Goal: Task Accomplishment & Management: Manage account settings

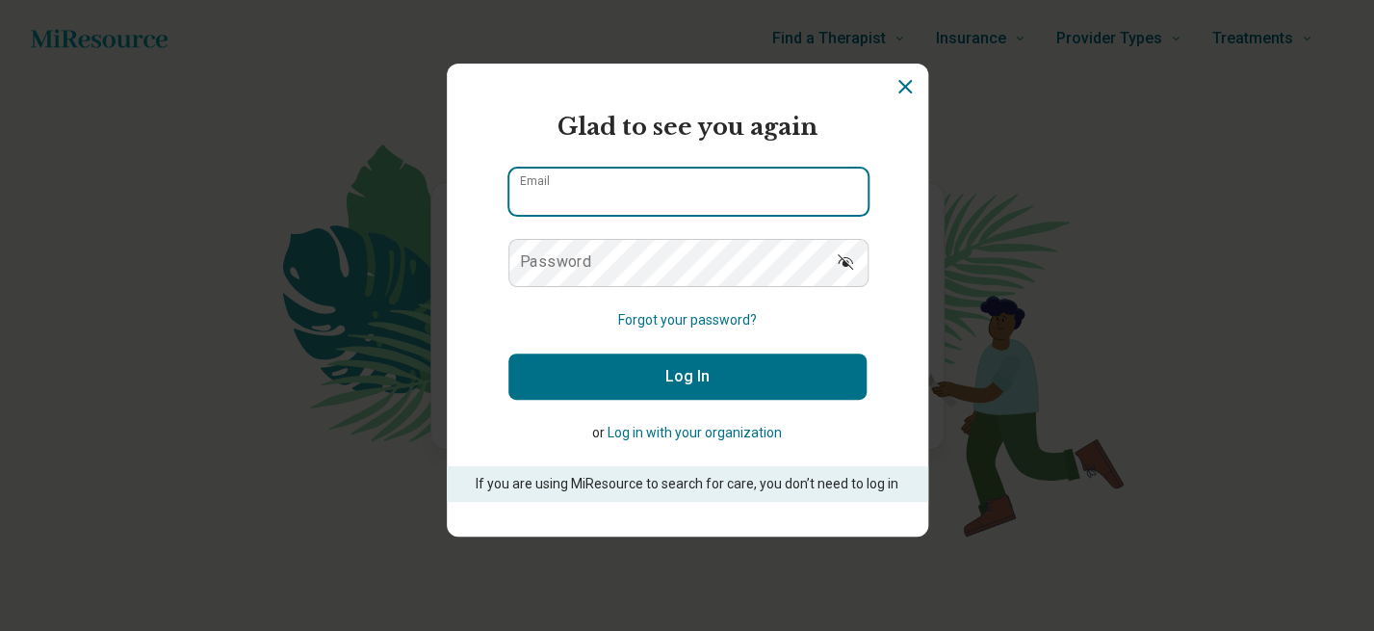
click at [717, 190] on input "Email" at bounding box center [688, 192] width 358 height 46
type input "**********"
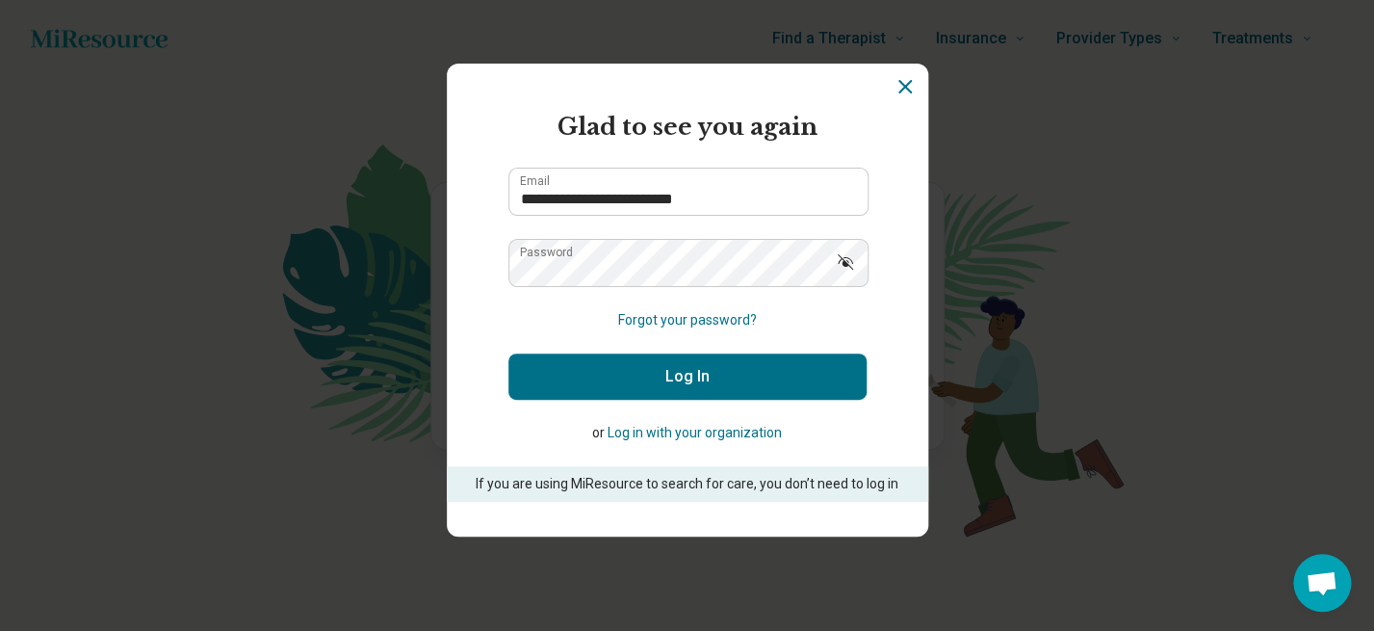
click at [732, 393] on button "Log In" at bounding box center [687, 376] width 358 height 46
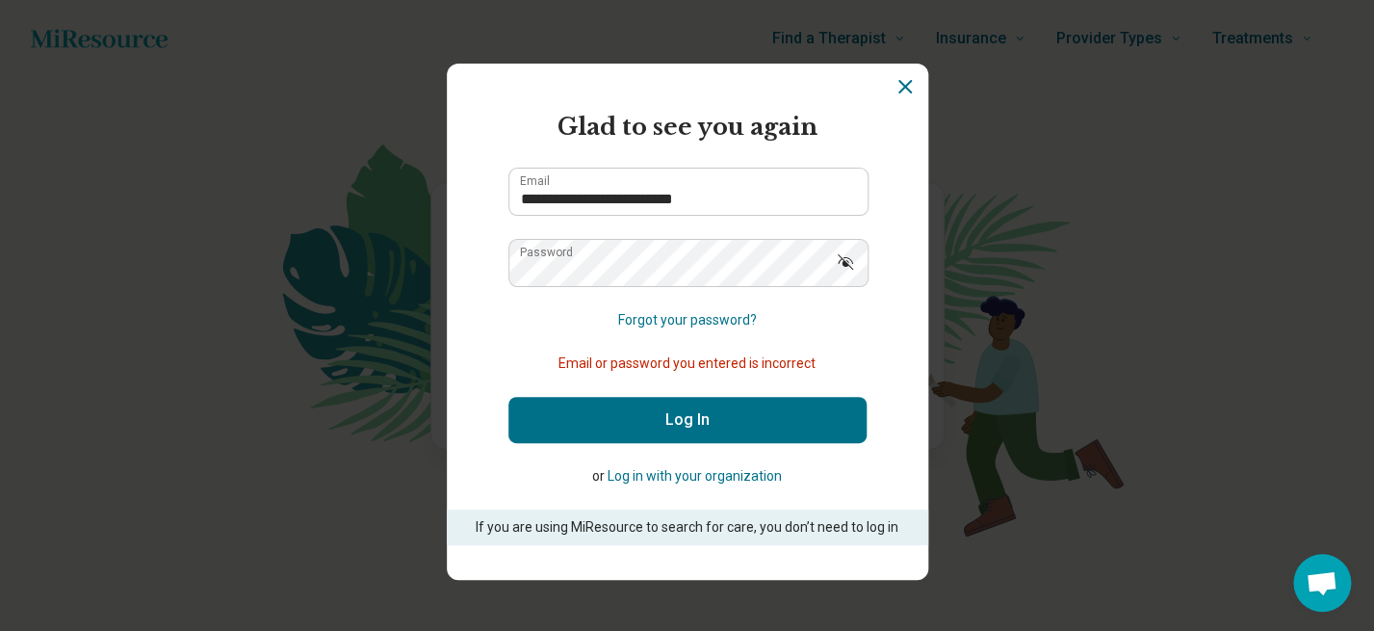
click at [848, 261] on icon "Show password" at bounding box center [845, 261] width 19 height 19
click at [738, 286] on div "Password" at bounding box center [687, 263] width 358 height 48
click at [760, 411] on button "Log In" at bounding box center [687, 420] width 358 height 46
click at [780, 430] on button "Log In" at bounding box center [687, 420] width 358 height 46
click at [714, 323] on button "Forgot your password?" at bounding box center [687, 320] width 139 height 20
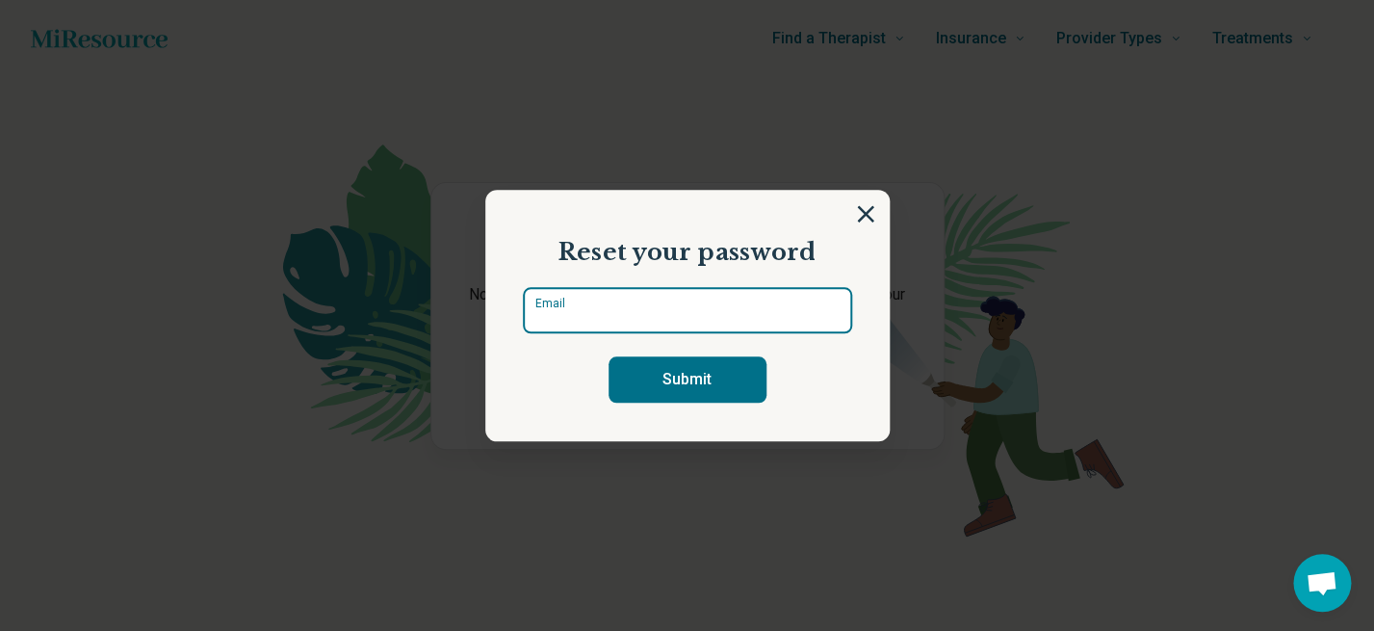
click at [694, 305] on input "Email" at bounding box center [687, 310] width 329 height 46
type input "*"
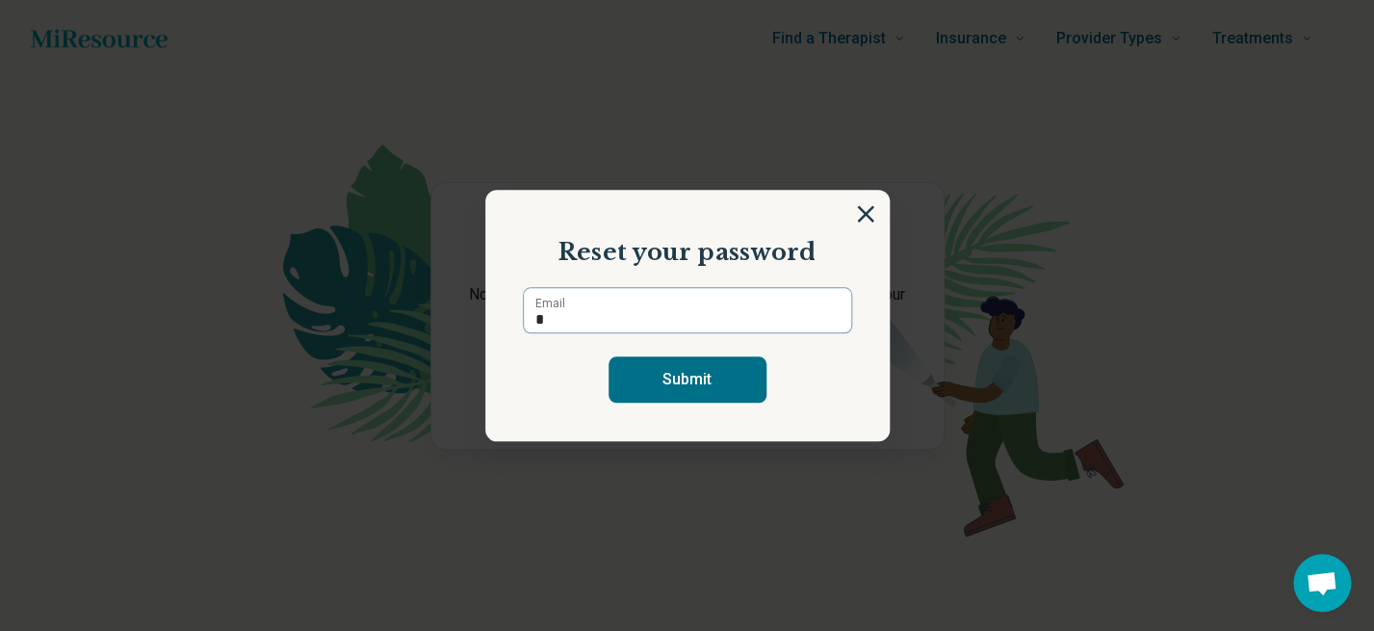
click at [874, 195] on section "Reset your password * Email Submit" at bounding box center [687, 316] width 404 height 252
click at [868, 214] on img at bounding box center [865, 213] width 21 height 21
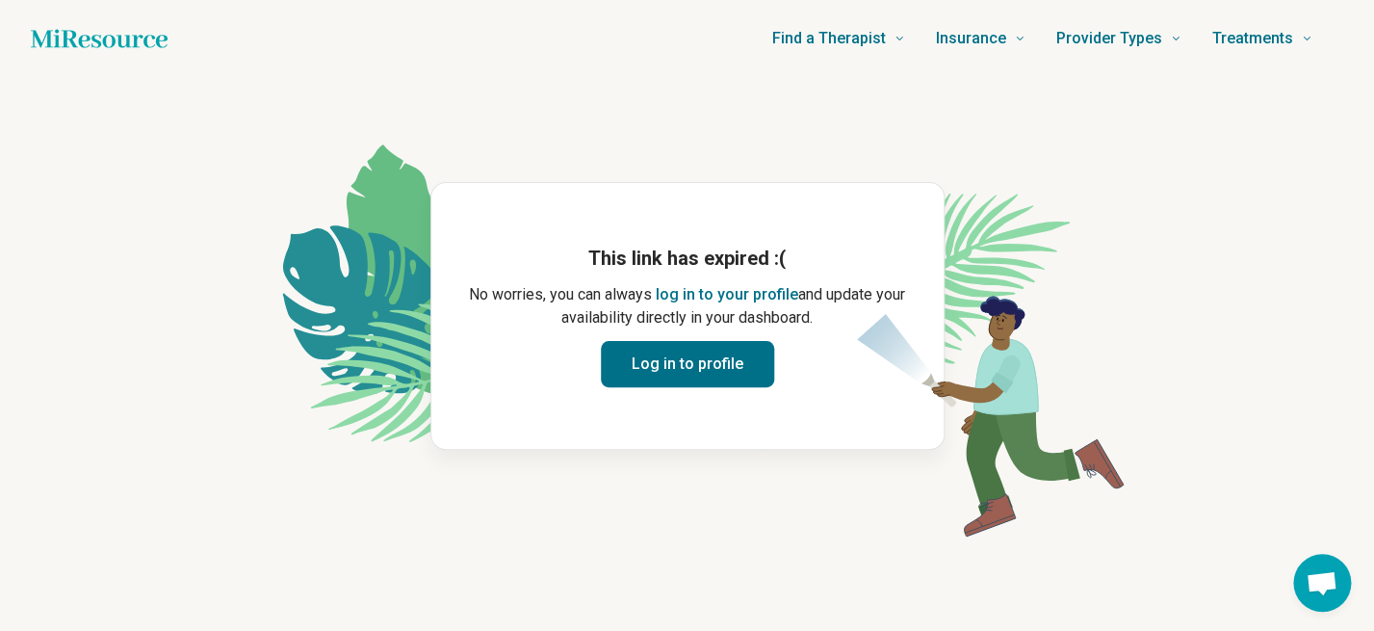
click at [726, 373] on button "Log in to profile" at bounding box center [687, 364] width 173 height 46
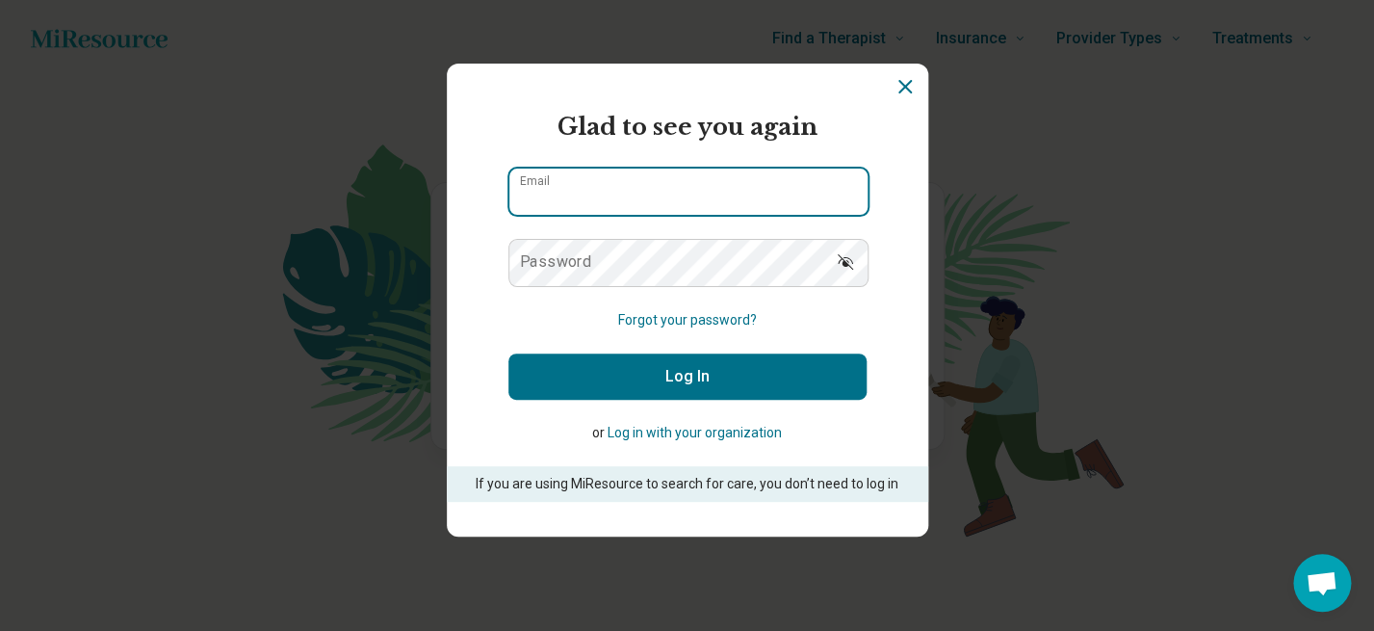
click at [675, 178] on input "Email" at bounding box center [688, 192] width 358 height 46
type input "**********"
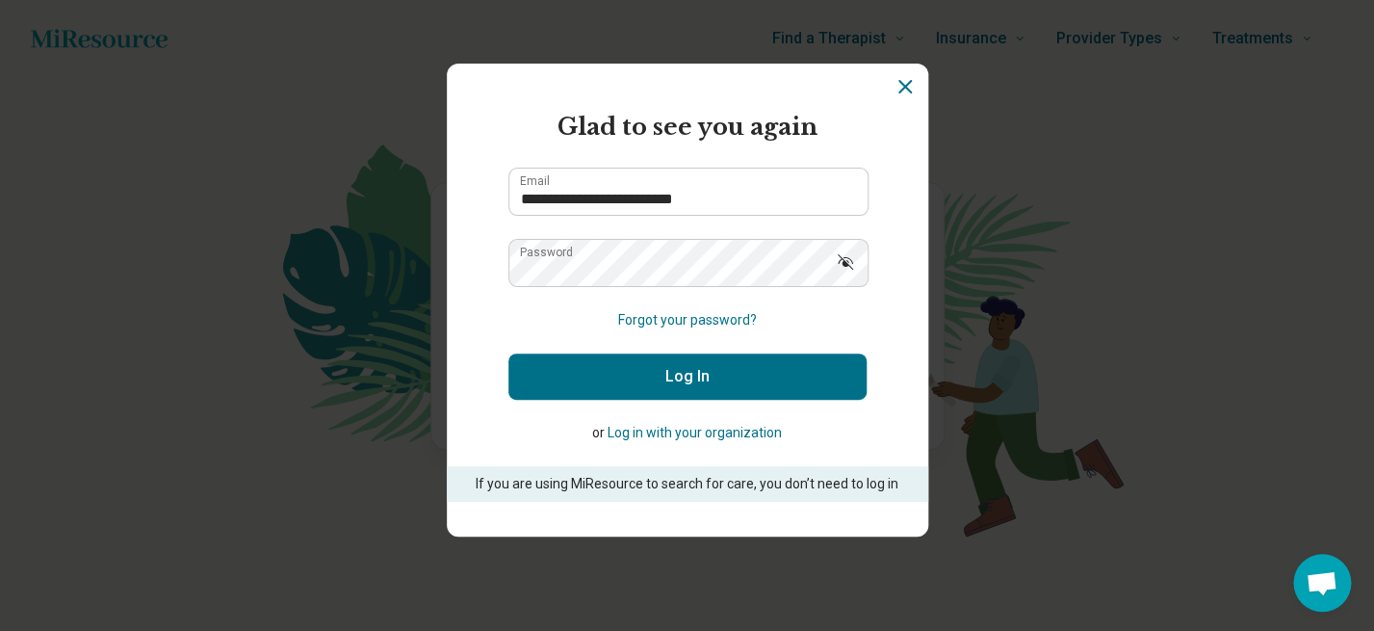
click at [671, 372] on button "Log In" at bounding box center [687, 376] width 358 height 46
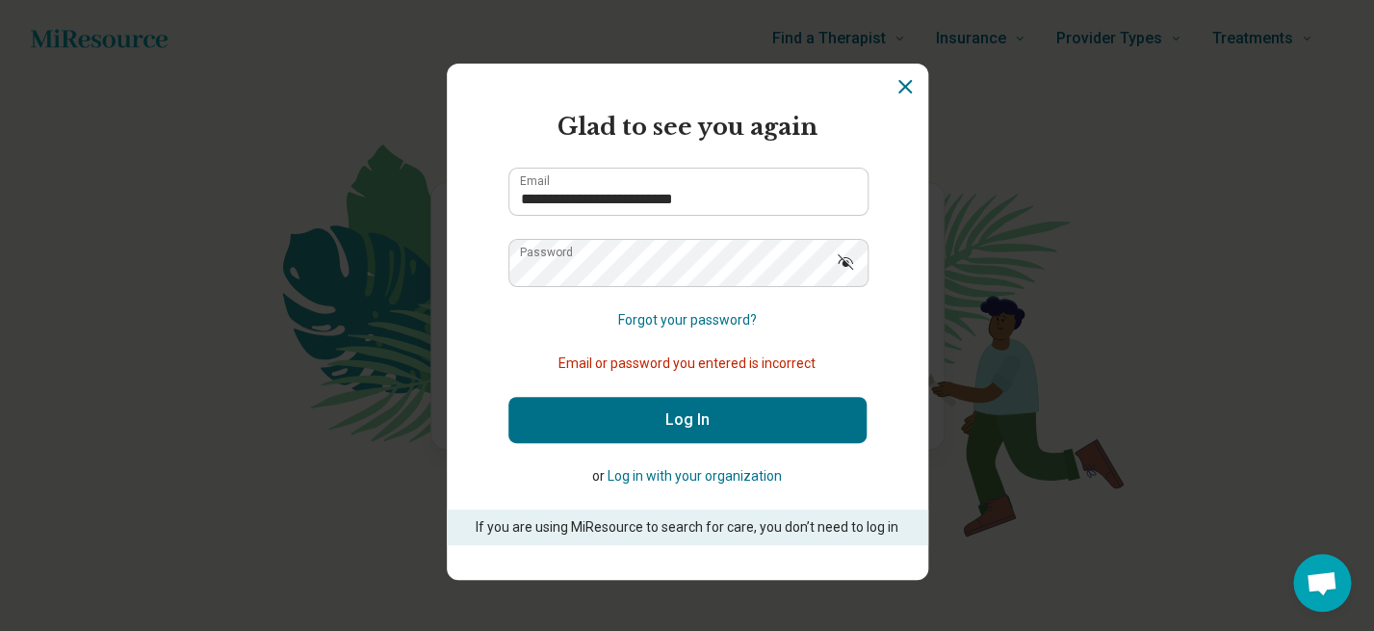
click at [835, 265] on button "Show password" at bounding box center [845, 262] width 42 height 46
click at [779, 431] on button "Log In" at bounding box center [687, 420] width 358 height 46
click at [802, 422] on button "Log In" at bounding box center [687, 420] width 358 height 46
click at [733, 320] on button "Forgot your password?" at bounding box center [687, 320] width 139 height 20
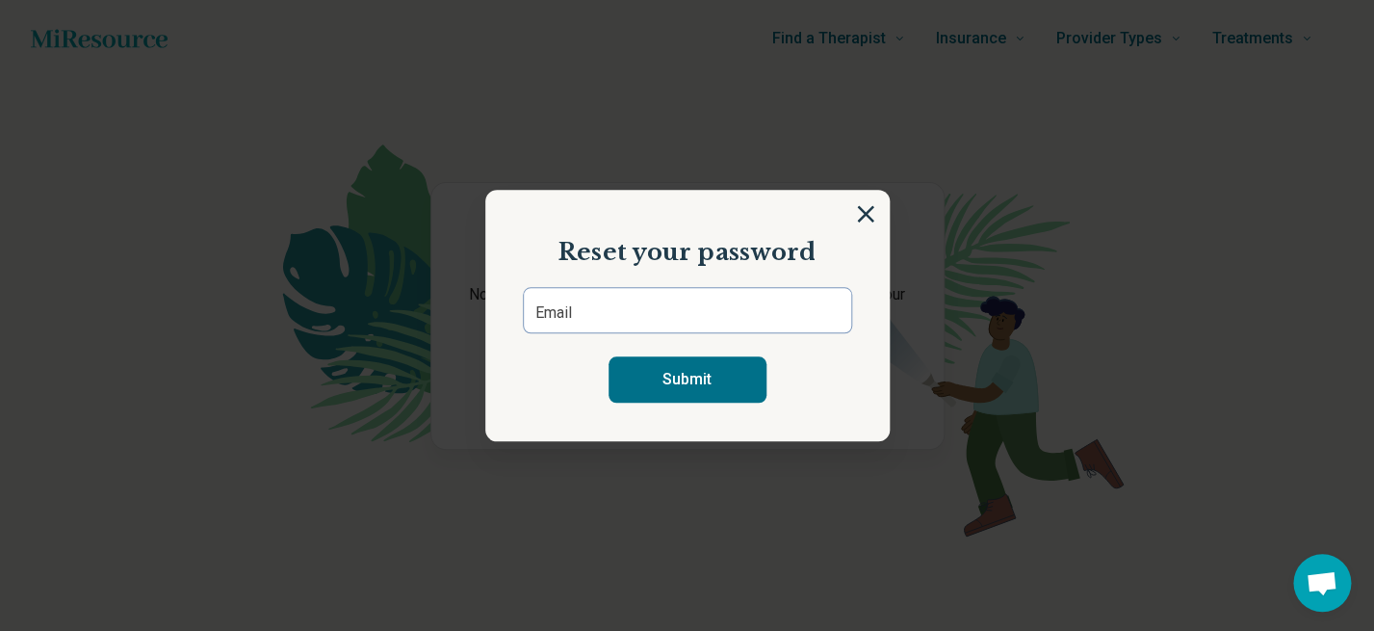
click at [420, 598] on div "Reset your password Email Submit" at bounding box center [687, 315] width 1374 height 631
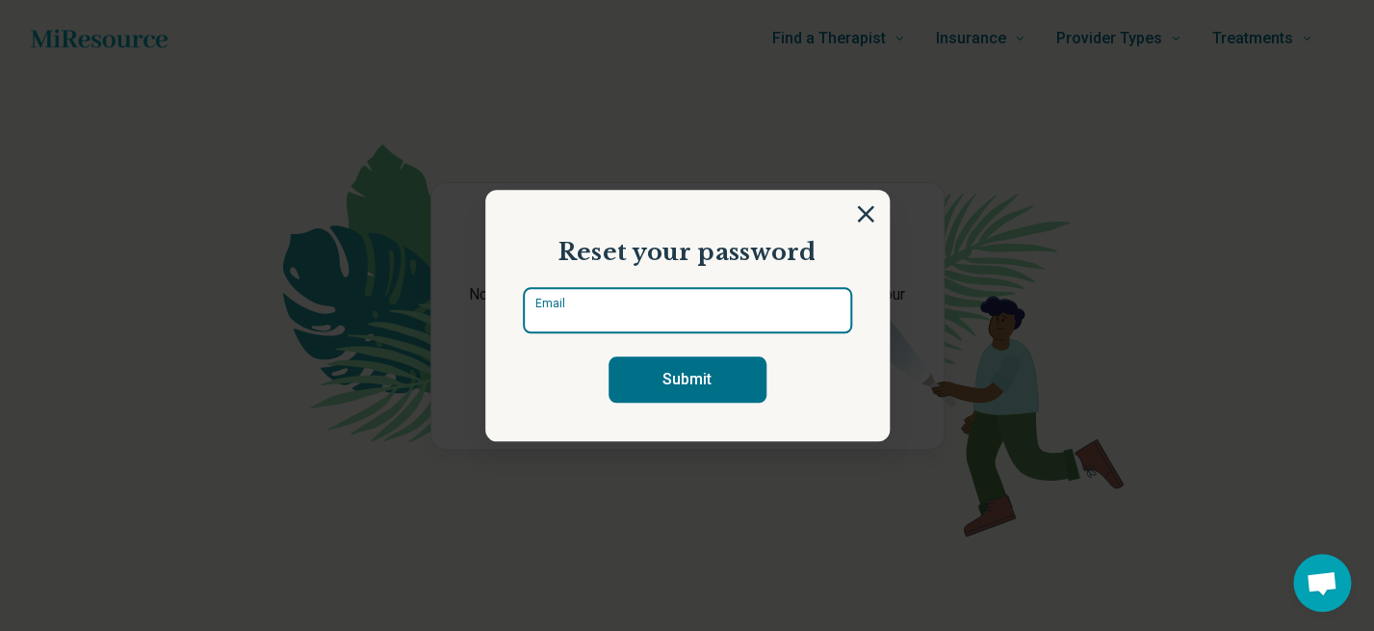
click at [578, 303] on input "Email" at bounding box center [687, 310] width 329 height 46
type input "**********"
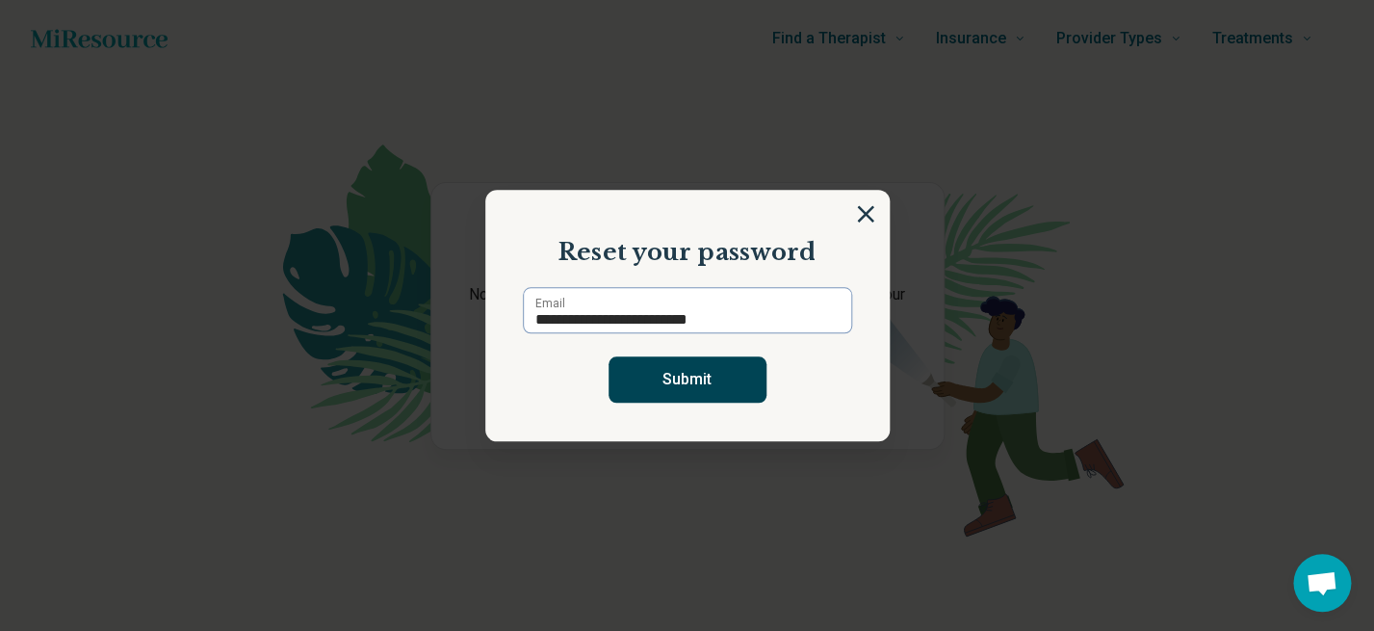
click at [634, 360] on button "Submit" at bounding box center [688, 379] width 158 height 46
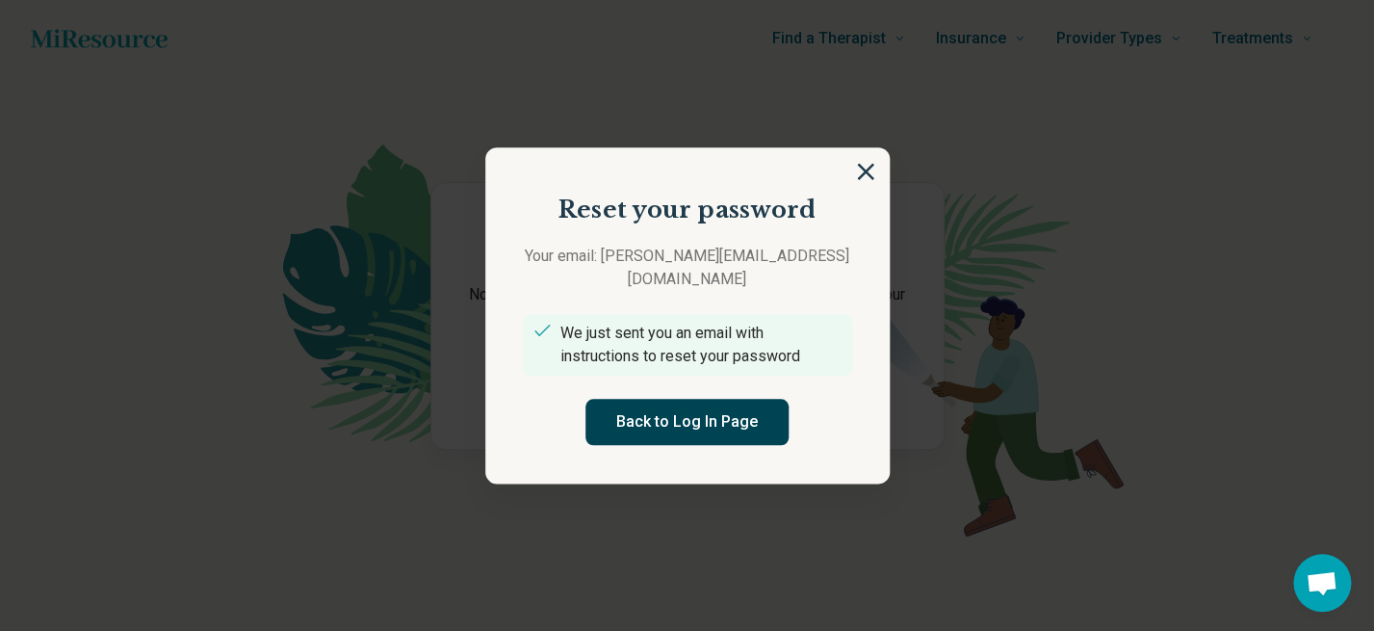
click at [730, 405] on button "Back to Log In Page" at bounding box center [686, 422] width 203 height 46
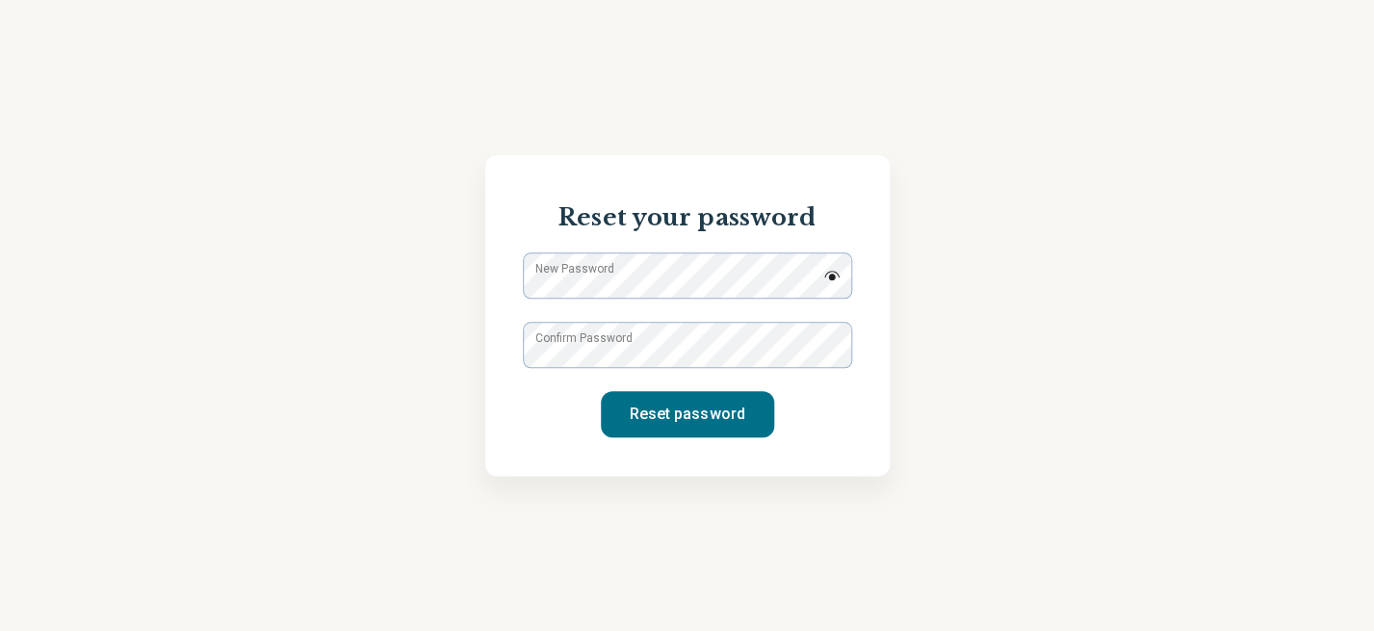
click at [614, 277] on label "New Password" at bounding box center [574, 268] width 79 height 17
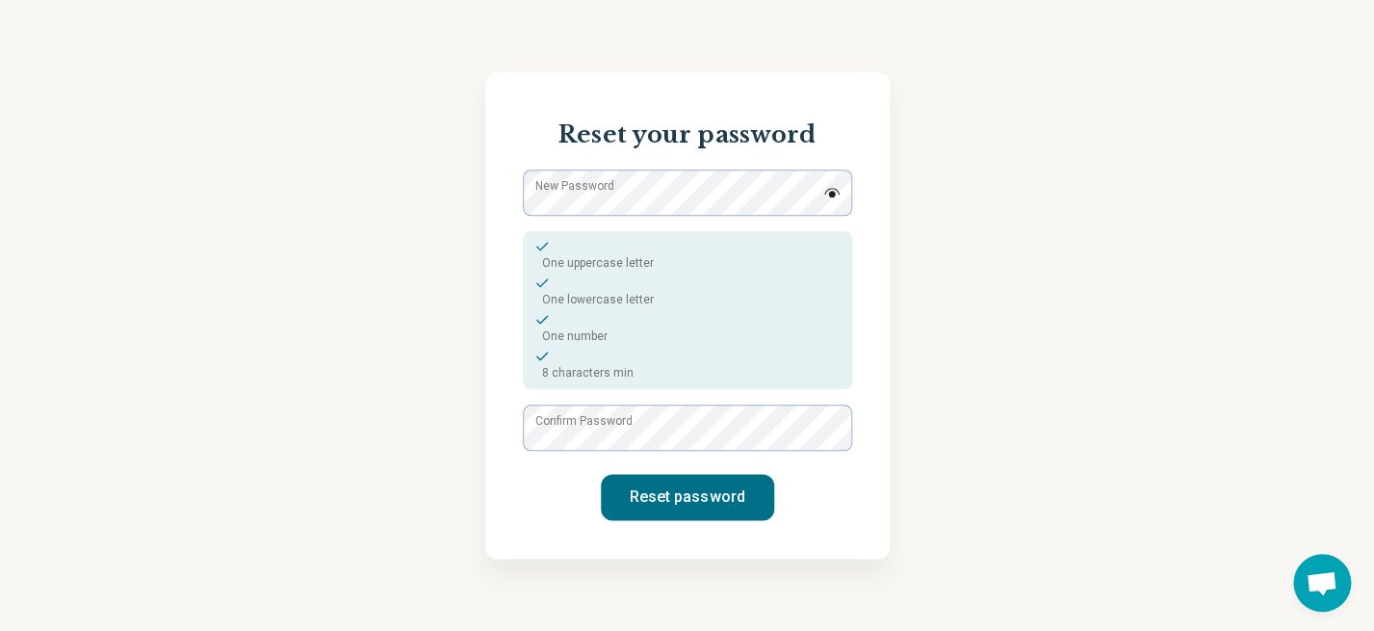
click at [832, 197] on img at bounding box center [831, 193] width 17 height 10
click at [565, 195] on label "New Password" at bounding box center [574, 185] width 79 height 17
click at [585, 427] on label "Confirm Password" at bounding box center [583, 420] width 97 height 17
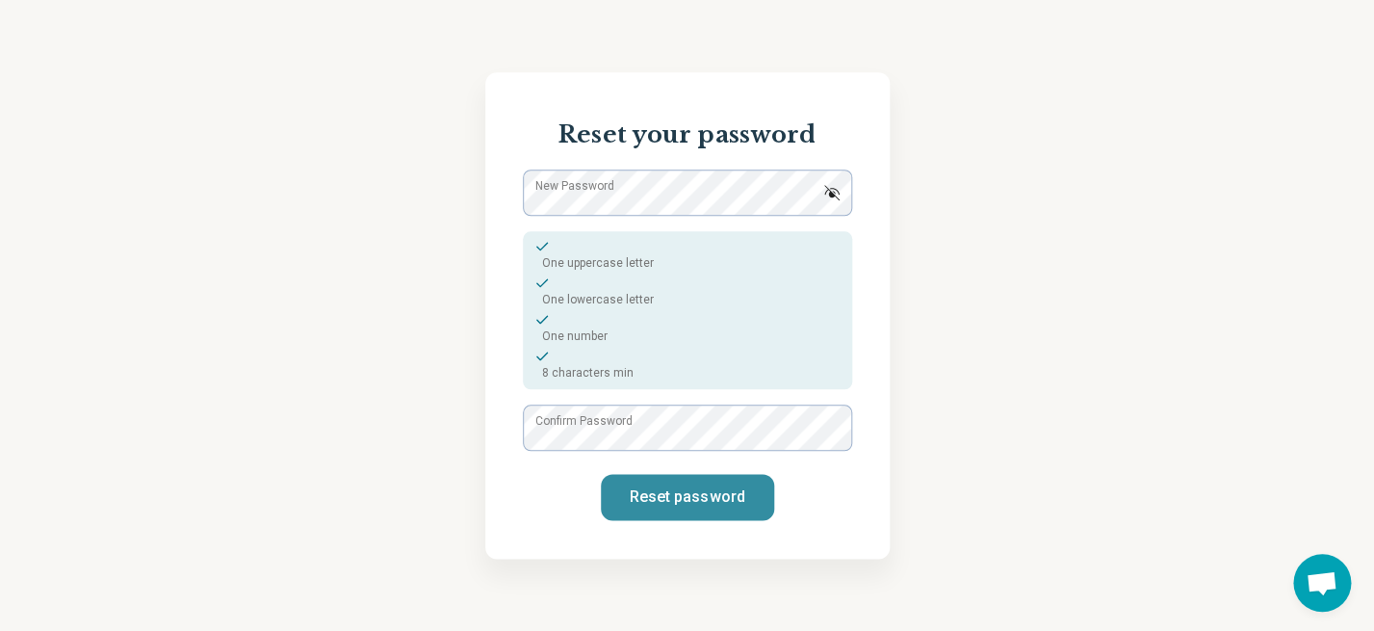
click at [656, 496] on button "Reset password" at bounding box center [687, 497] width 173 height 46
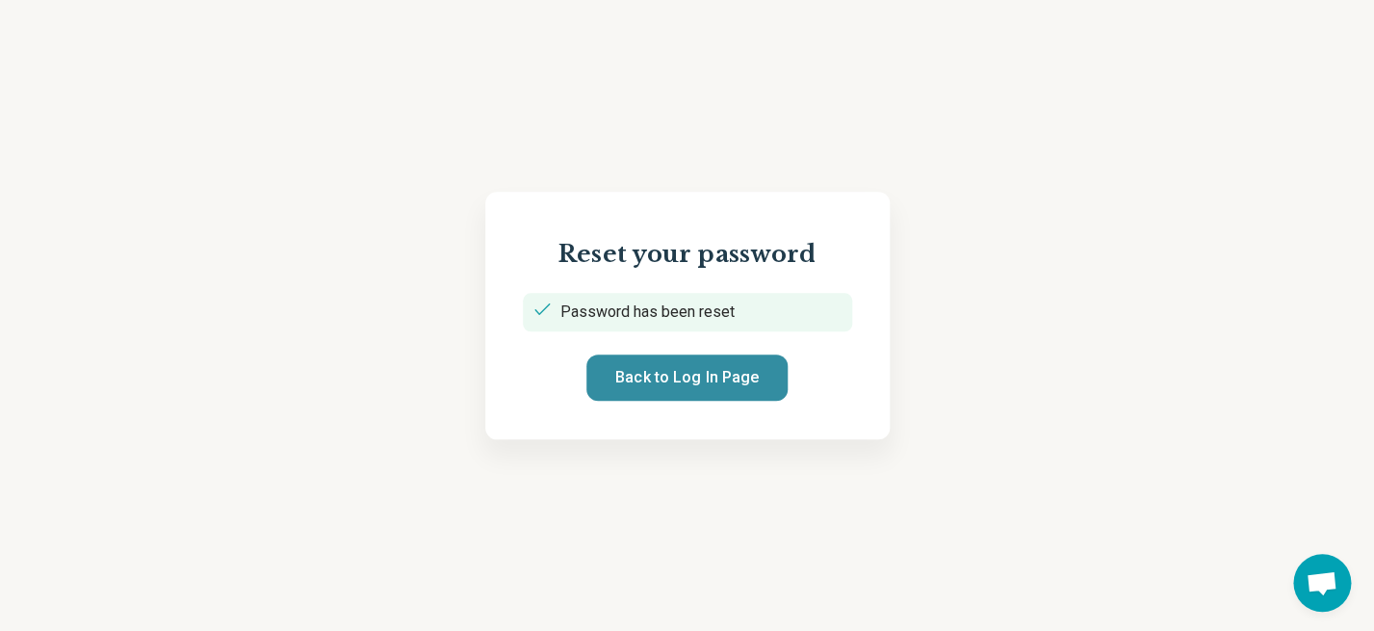
click at [644, 356] on button "Back to Log In Page" at bounding box center [686, 377] width 201 height 46
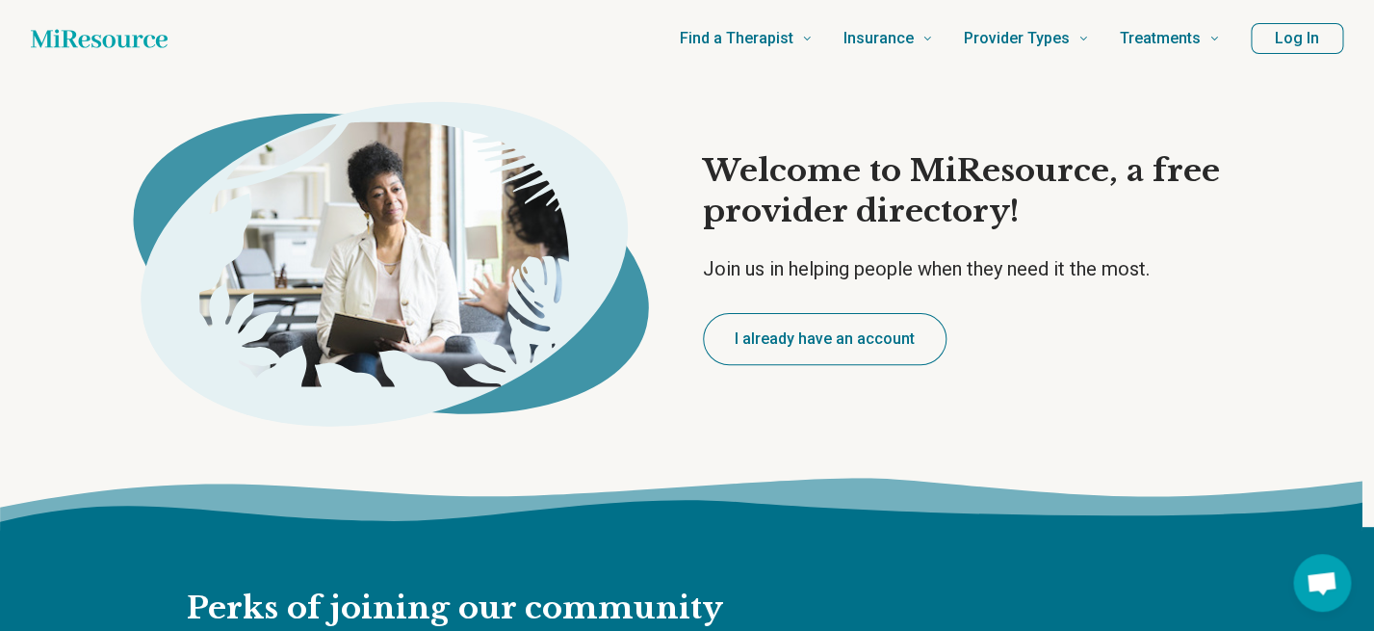
click at [1292, 47] on button "Log In" at bounding box center [1297, 38] width 92 height 31
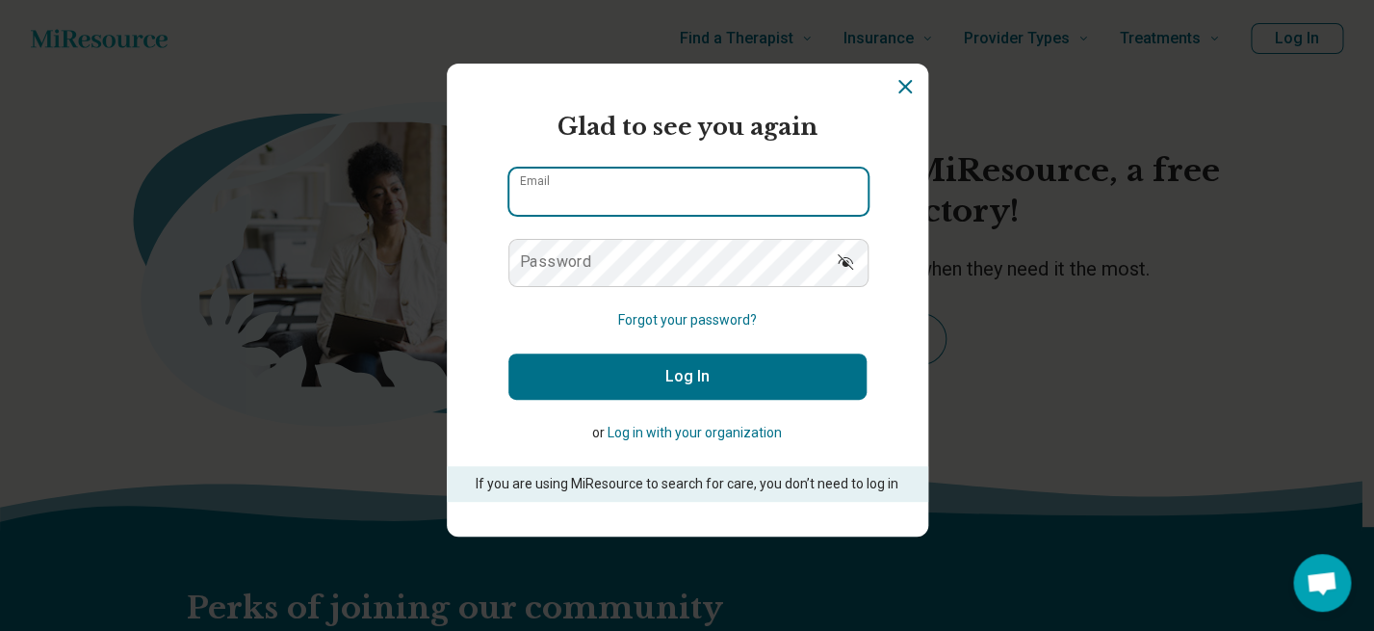
click at [739, 193] on input "Email" at bounding box center [688, 192] width 358 height 46
click at [757, 203] on input "**********" at bounding box center [688, 192] width 358 height 46
type input "**********"
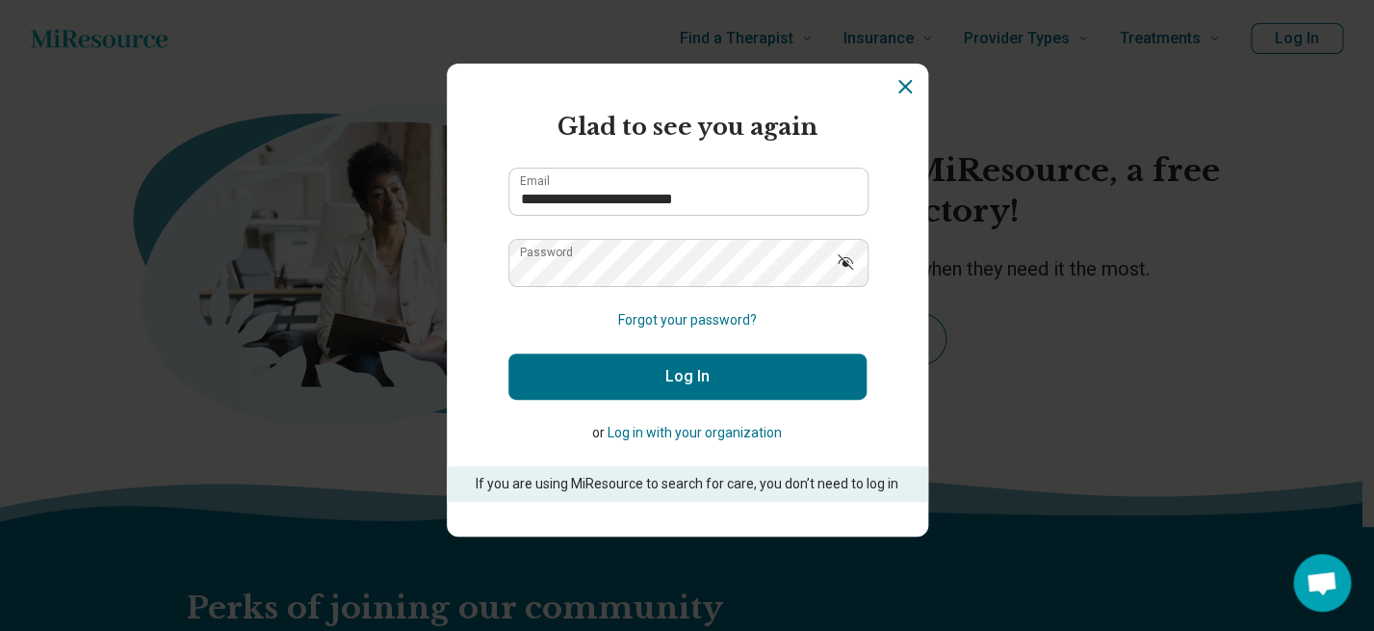
click at [750, 382] on button "Log In" at bounding box center [687, 376] width 358 height 46
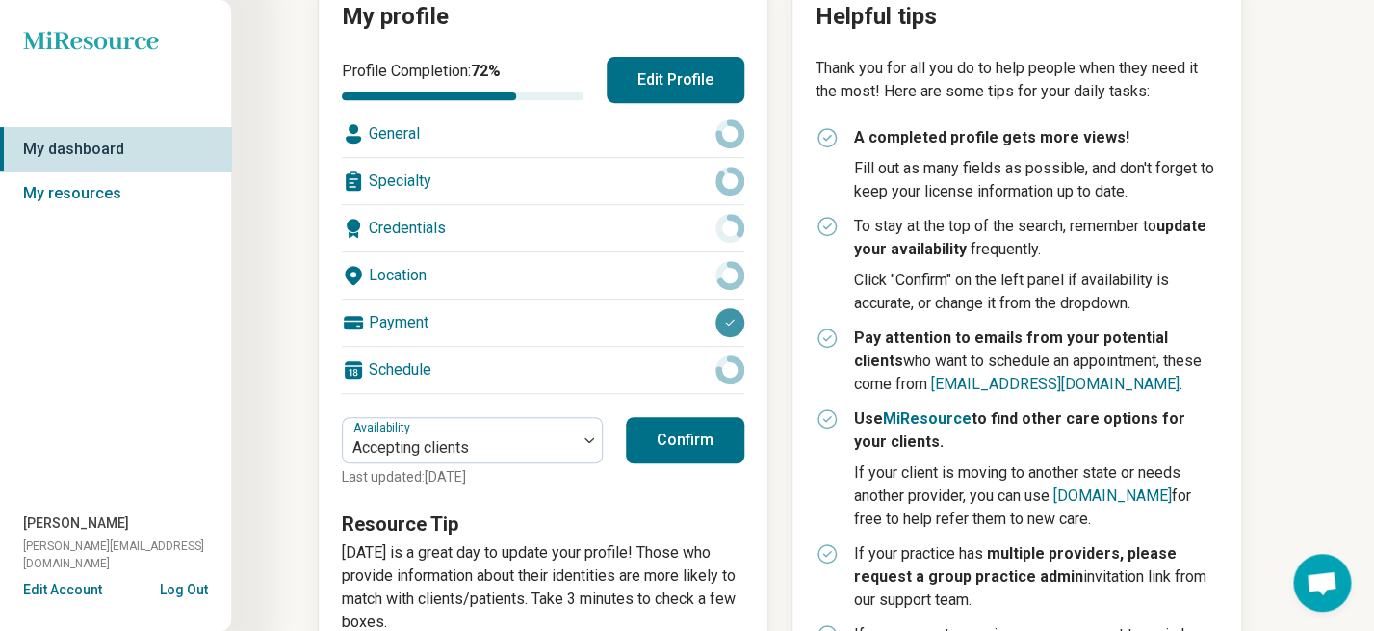
scroll to position [337, 0]
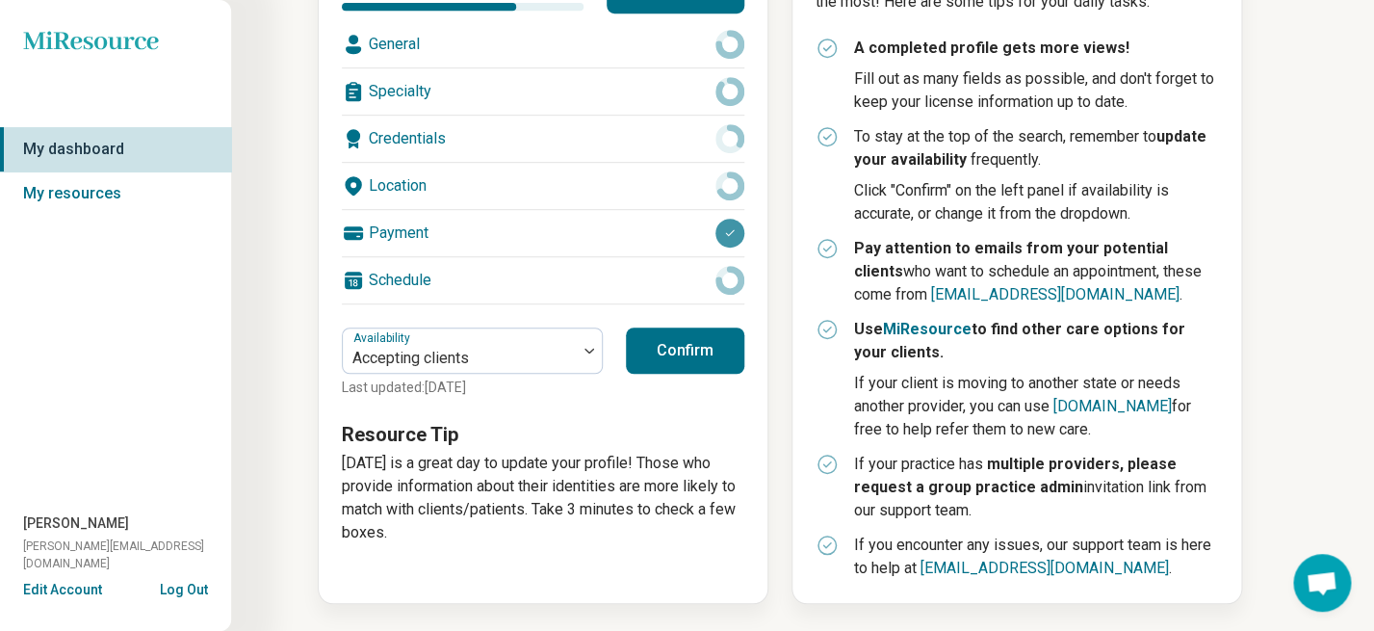
click at [672, 366] on button "Confirm" at bounding box center [685, 350] width 118 height 46
click at [95, 193] on link "My resources" at bounding box center [115, 193] width 231 height 44
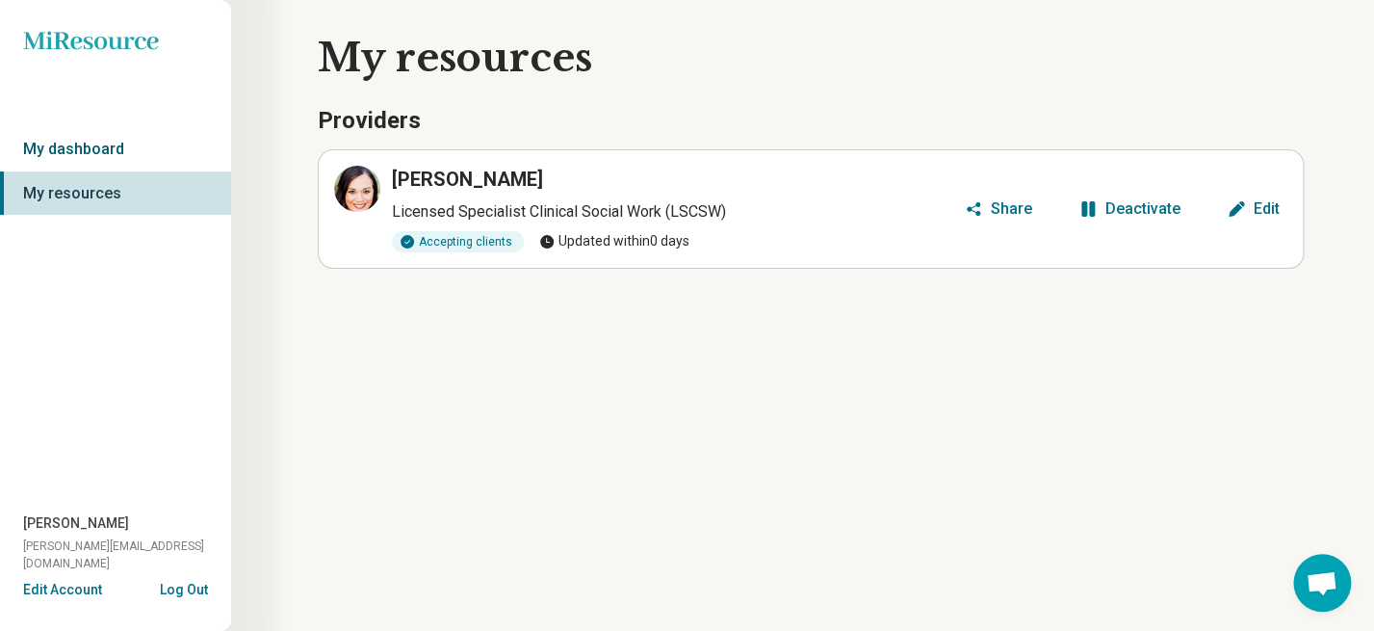
click at [98, 140] on link "My dashboard" at bounding box center [115, 149] width 231 height 44
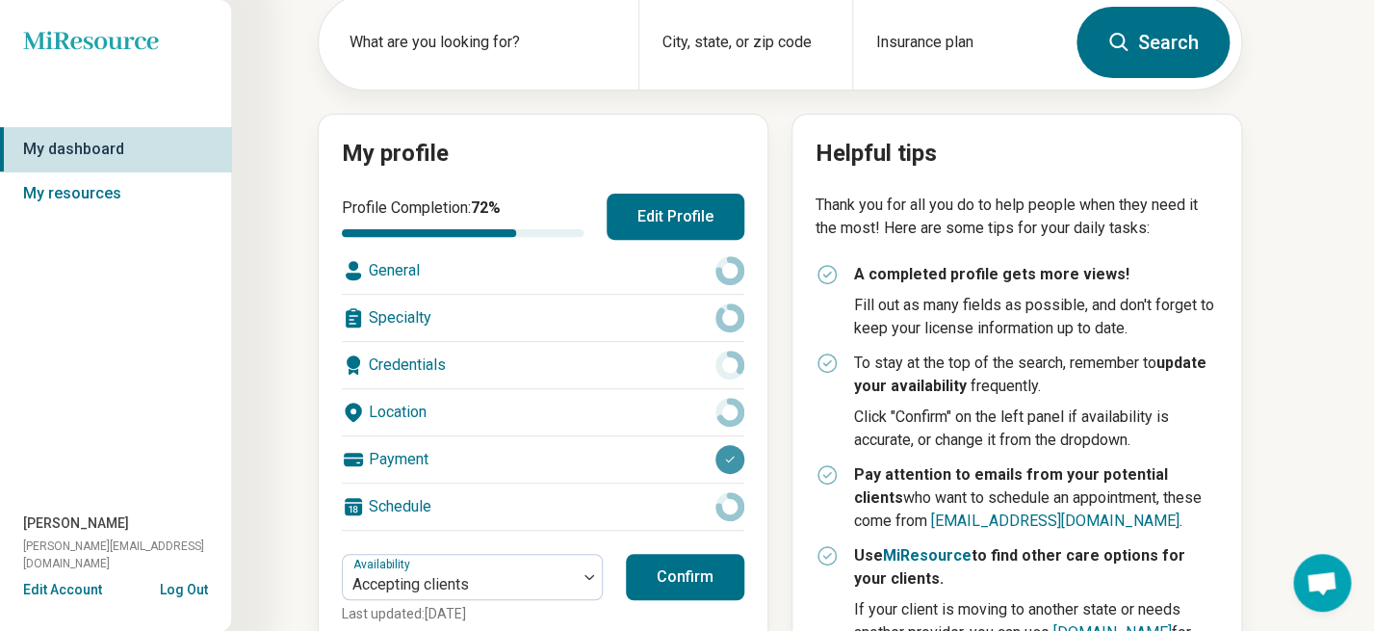
scroll to position [127, 0]
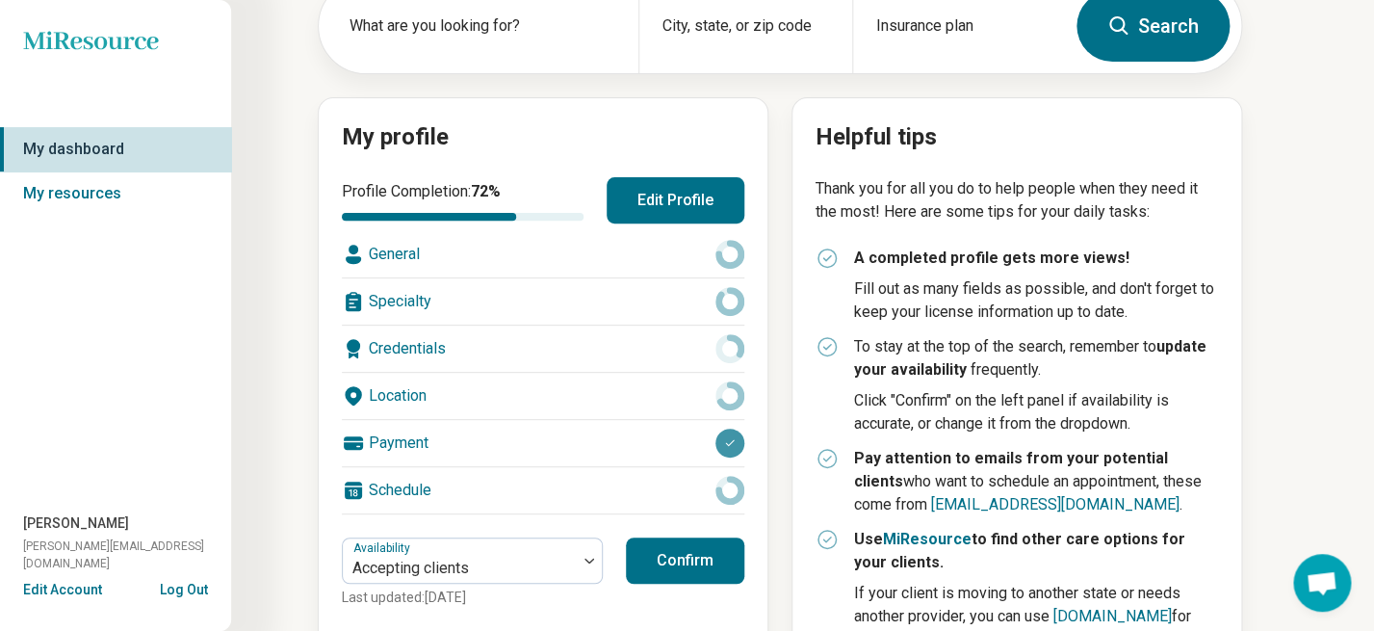
click at [737, 499] on circle at bounding box center [729, 490] width 22 height 22
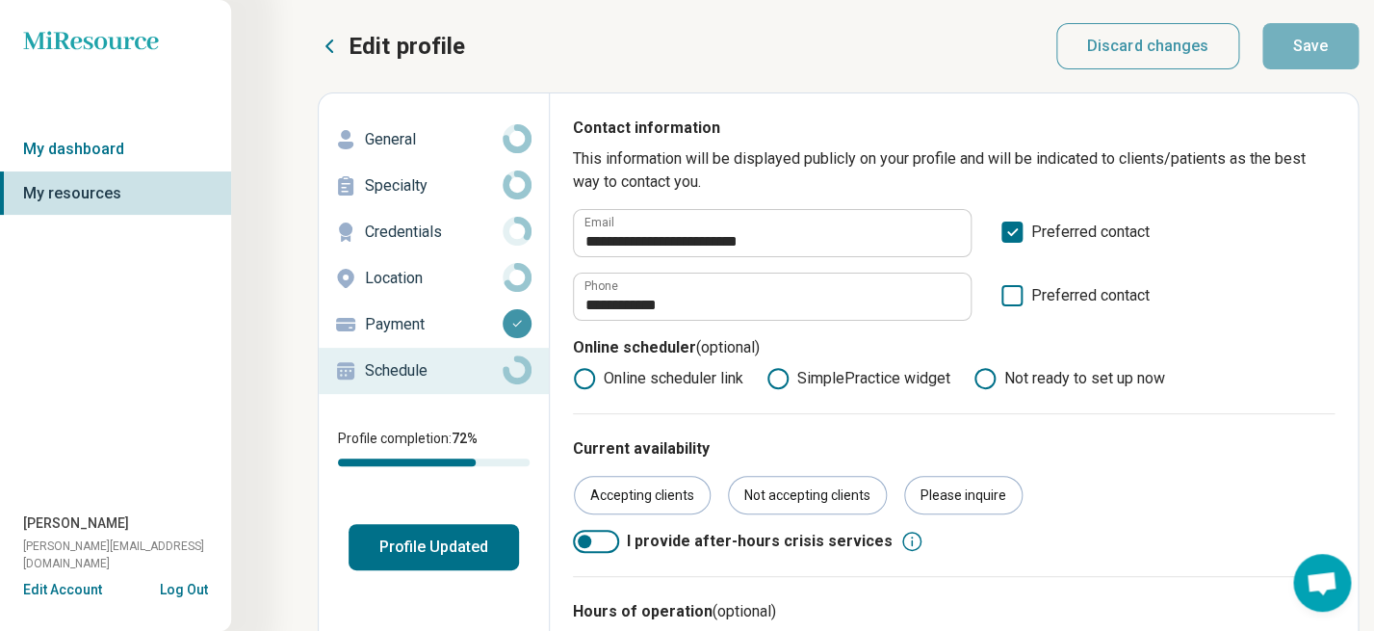
click at [422, 316] on p "Payment" at bounding box center [434, 324] width 138 height 23
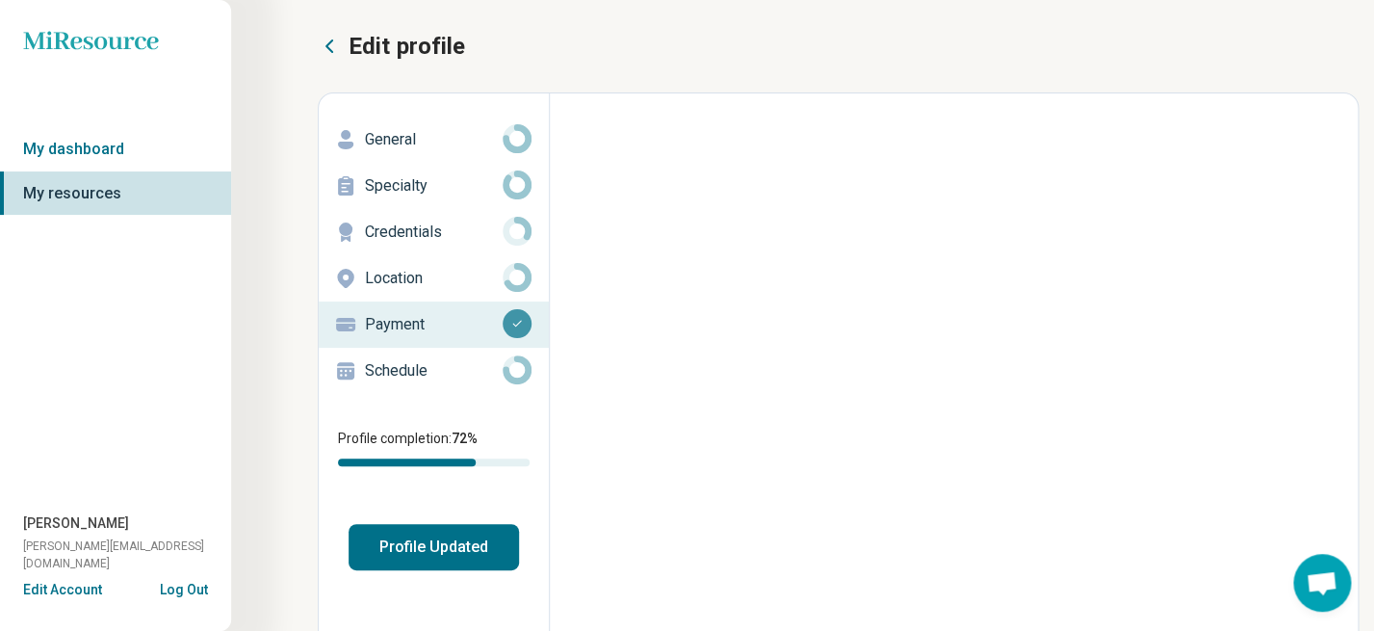
click at [470, 550] on button "Profile Updated" at bounding box center [434, 547] width 170 height 46
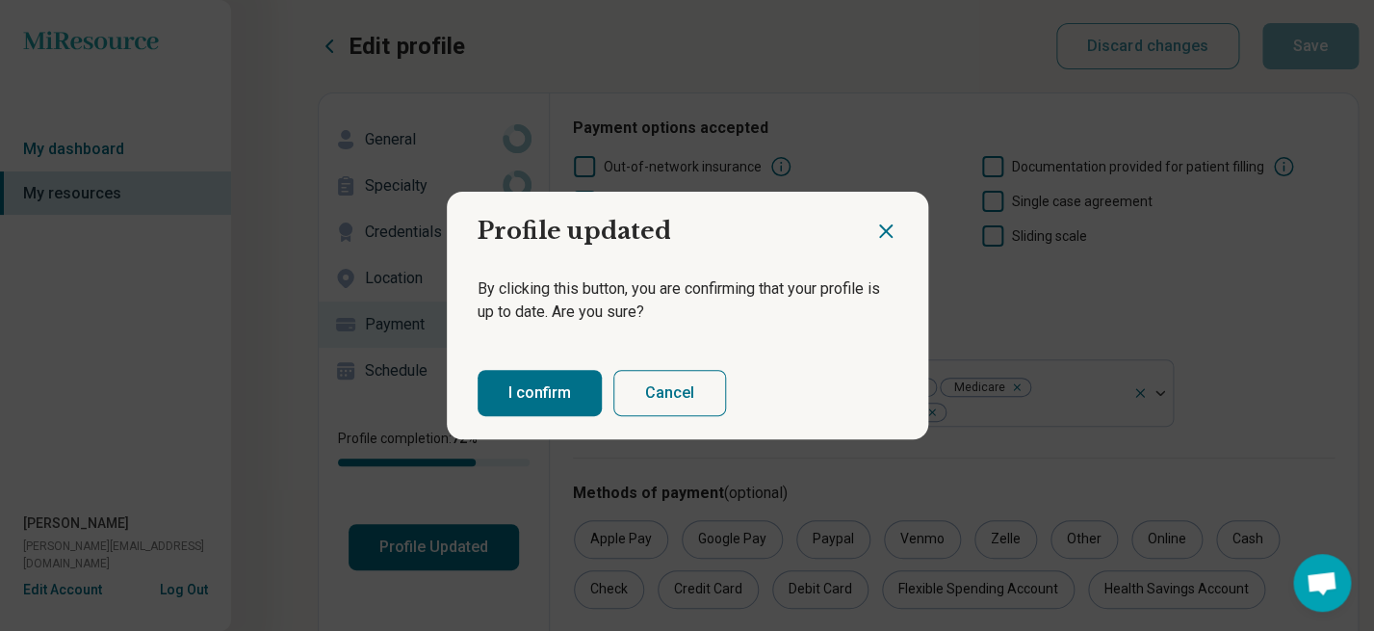
click at [647, 401] on button "Cancel" at bounding box center [669, 393] width 113 height 46
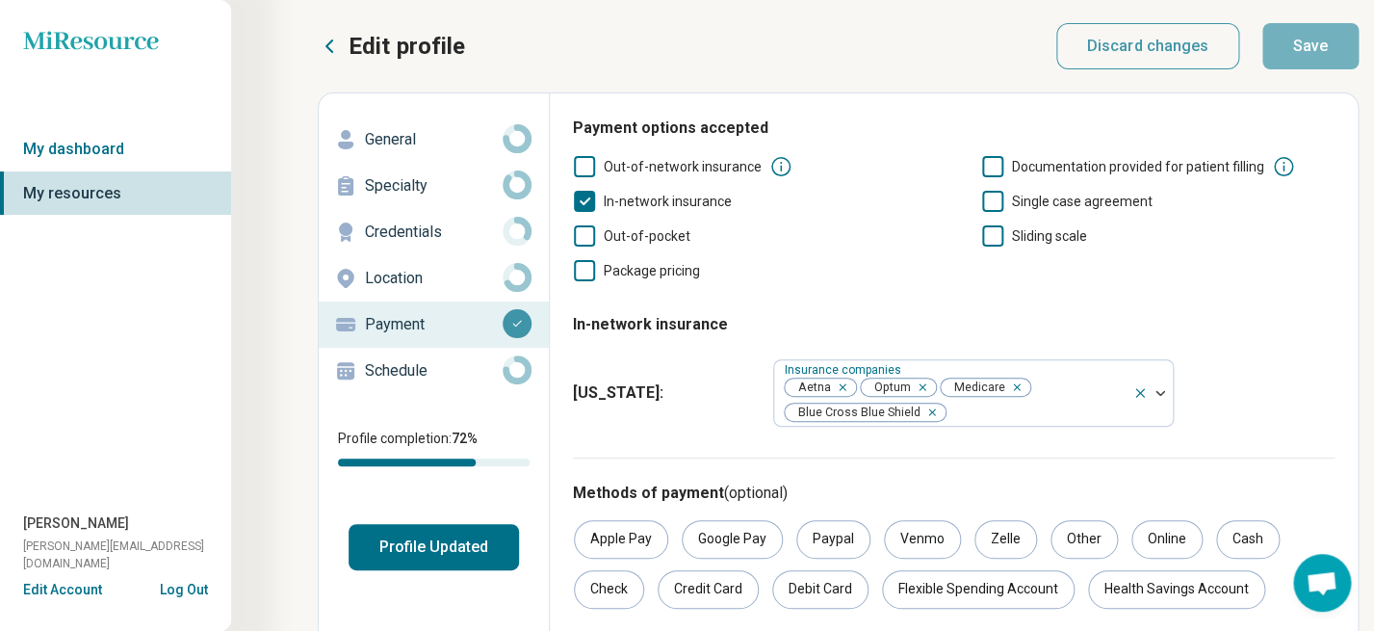
scroll to position [11, 0]
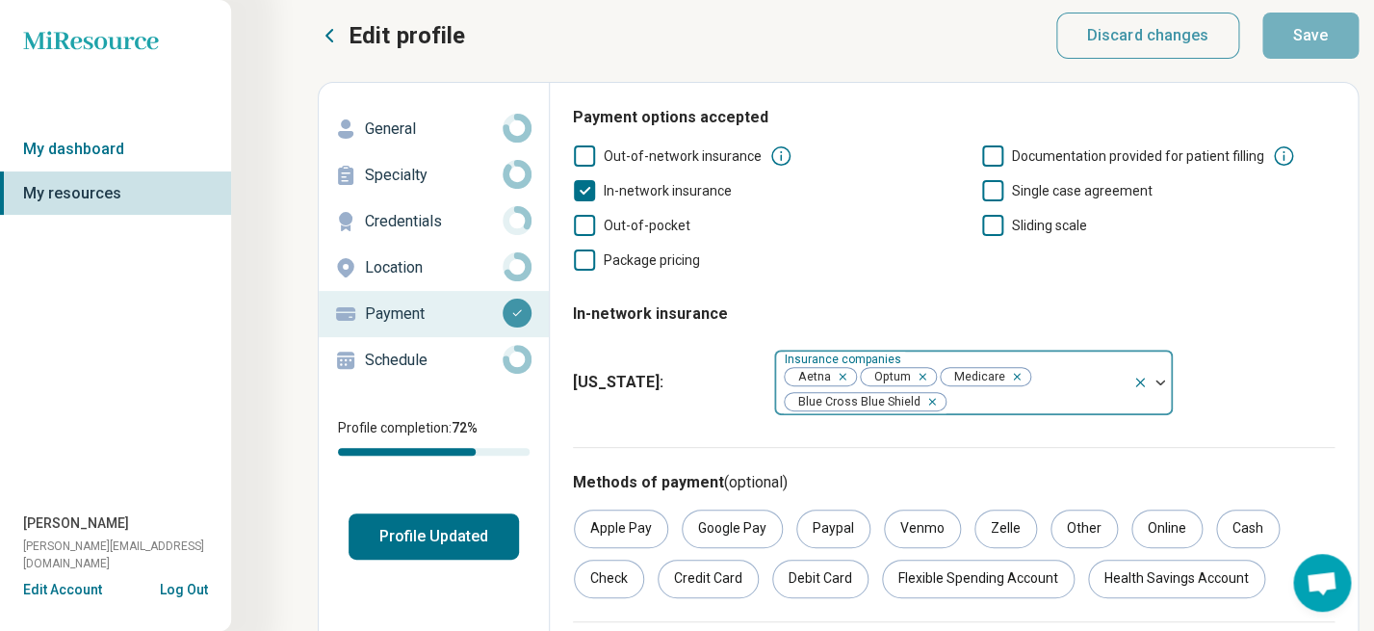
click at [1078, 405] on div at bounding box center [1036, 401] width 177 height 27
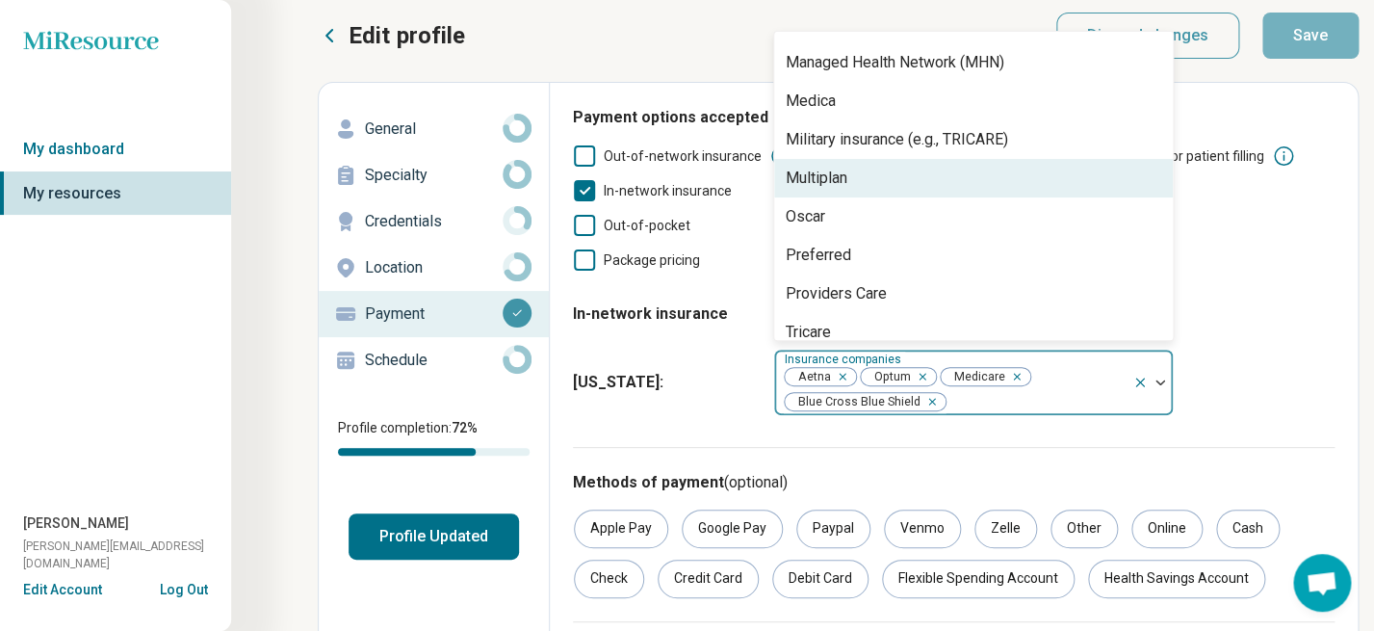
scroll to position [585, 0]
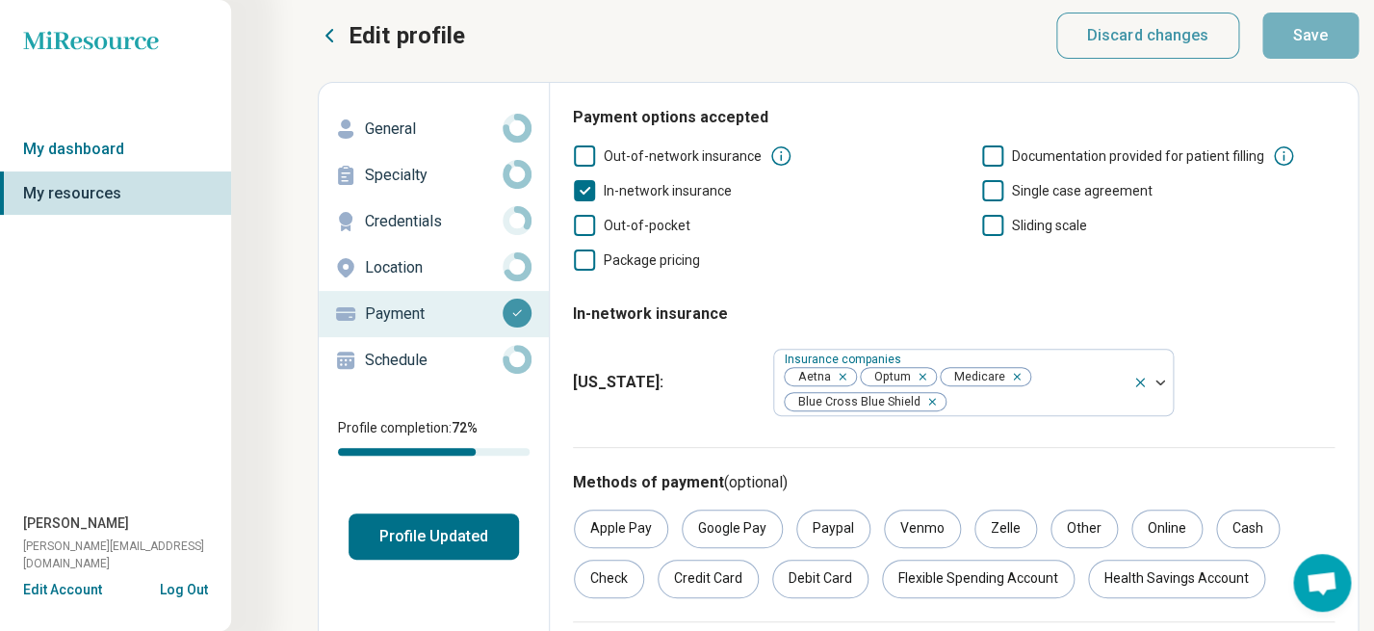
click at [713, 421] on div "Kansas : Insurance companies Aetna Optum Medicare Blue Cross Blue Shield" at bounding box center [954, 382] width 762 height 83
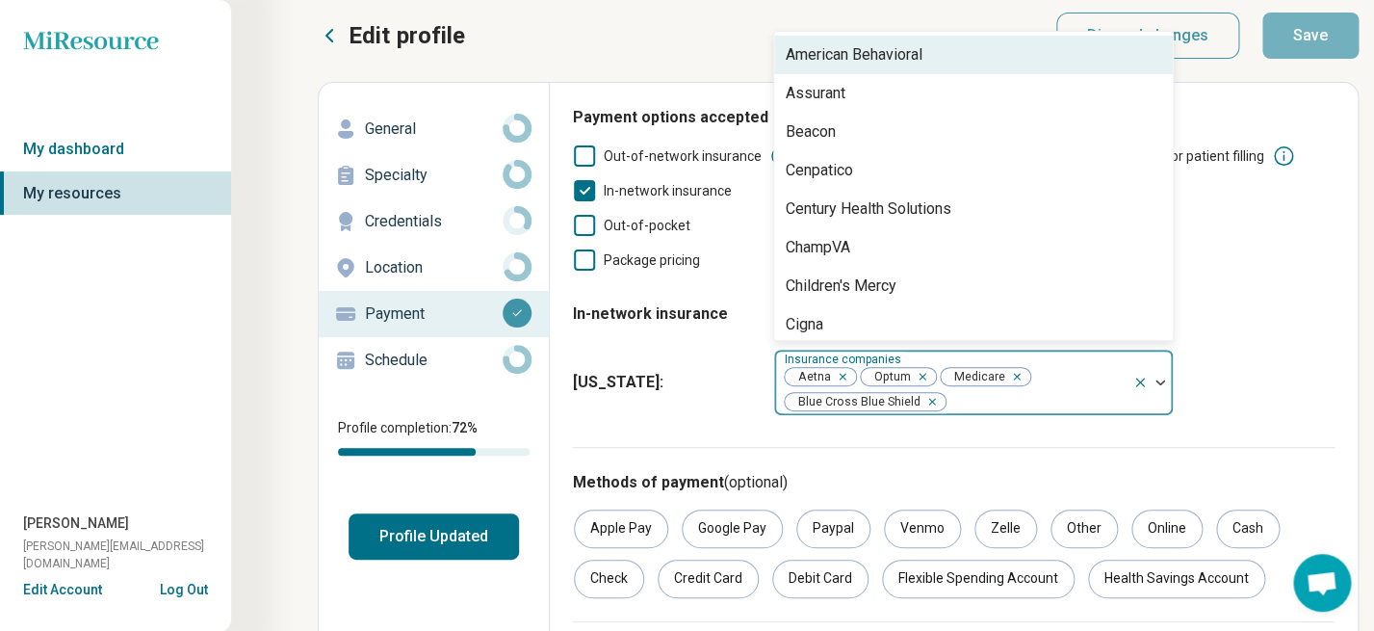
click at [1004, 399] on div at bounding box center [1036, 401] width 177 height 27
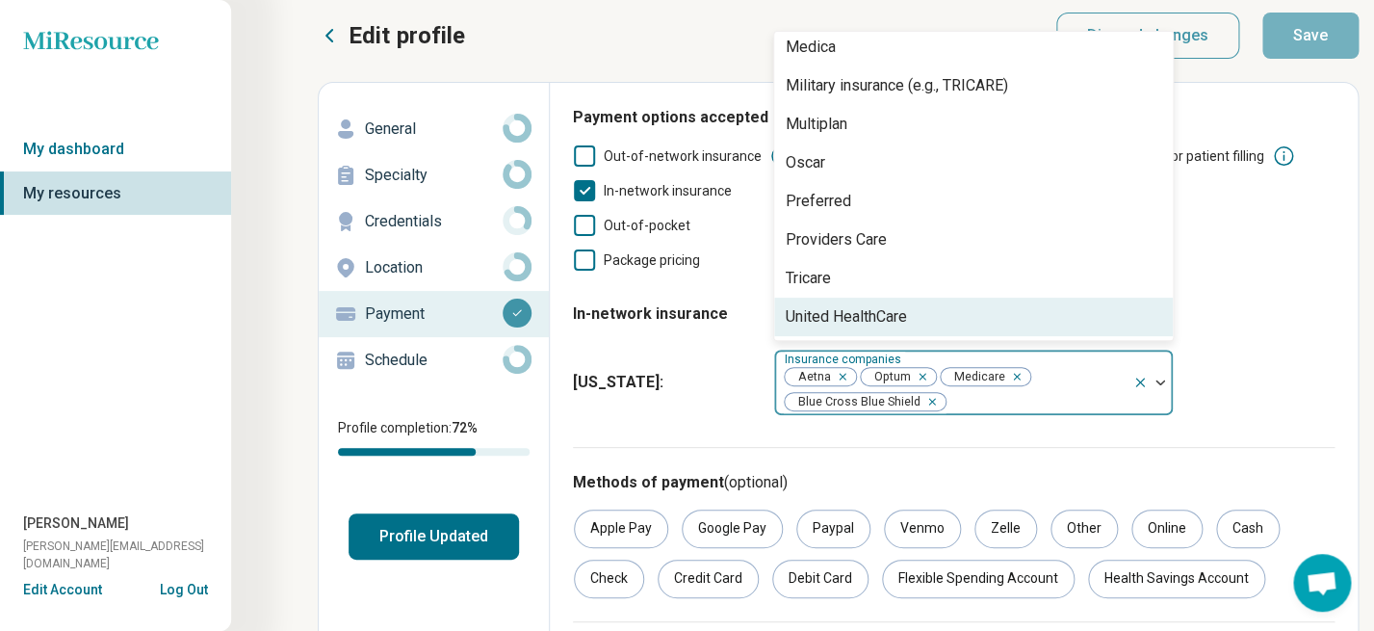
click at [939, 319] on div "United HealthCare" at bounding box center [973, 317] width 399 height 39
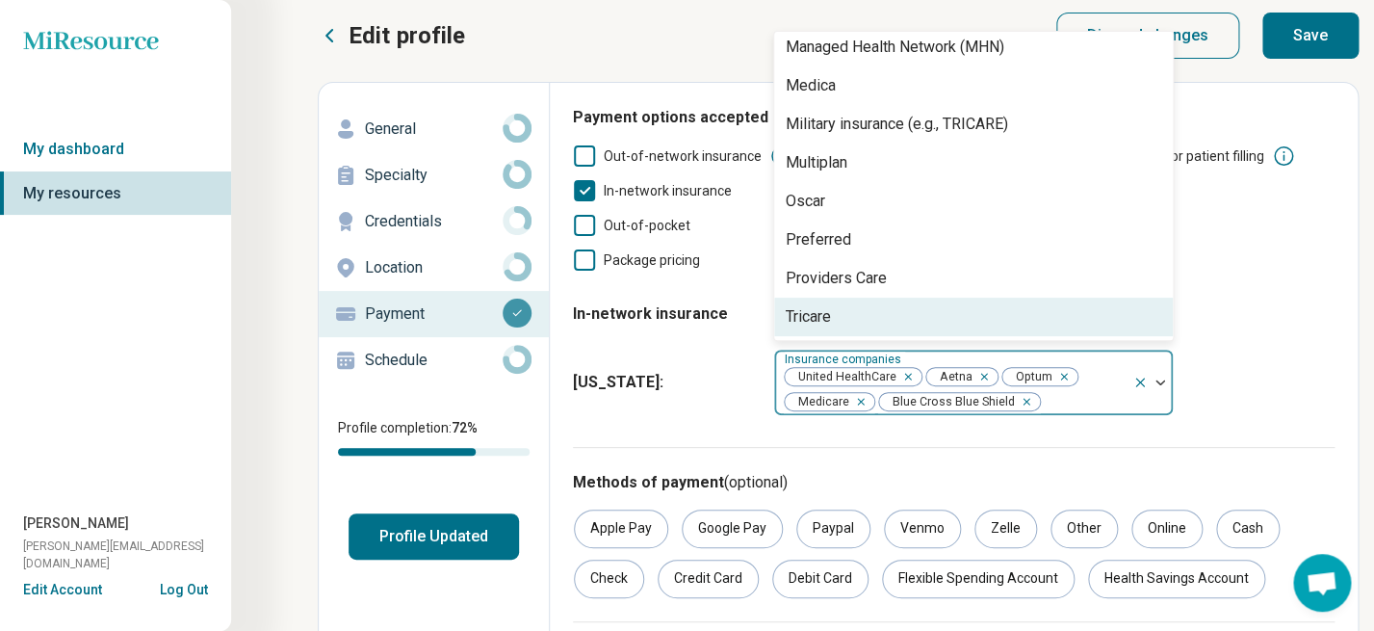
scroll to position [547, 0]
click at [1066, 379] on div "Remove [object Object]" at bounding box center [1061, 376] width 23 height 23
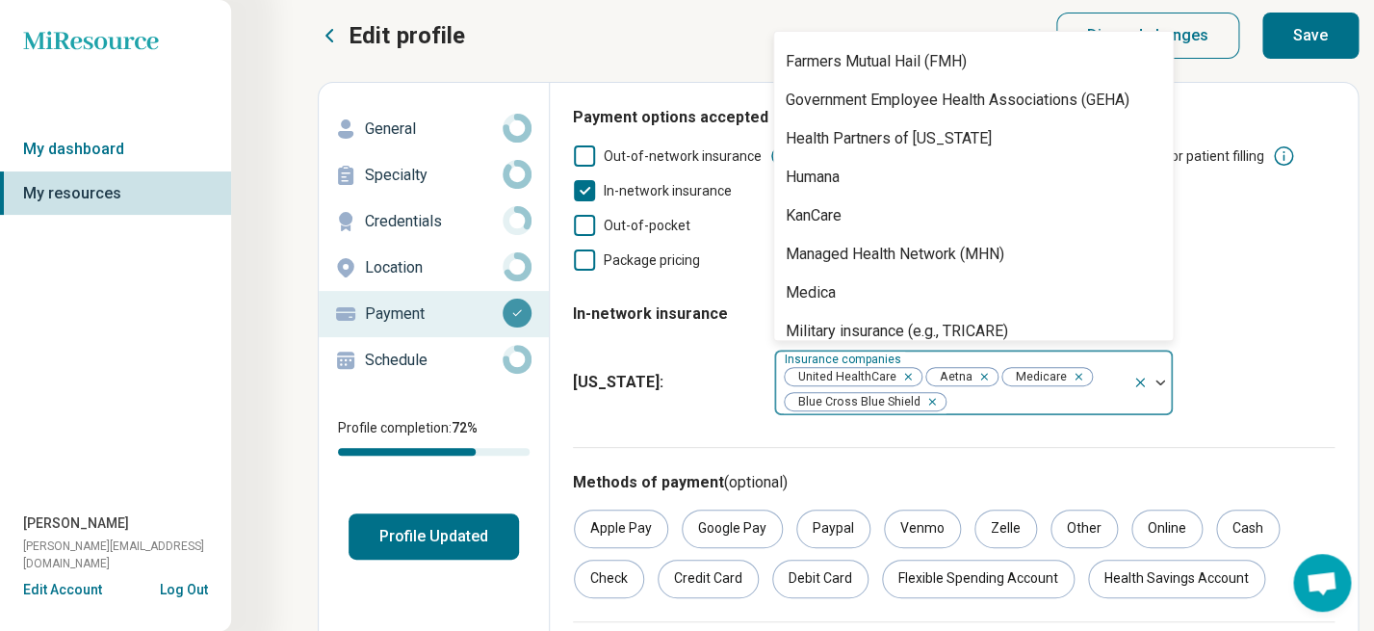
scroll to position [311, 0]
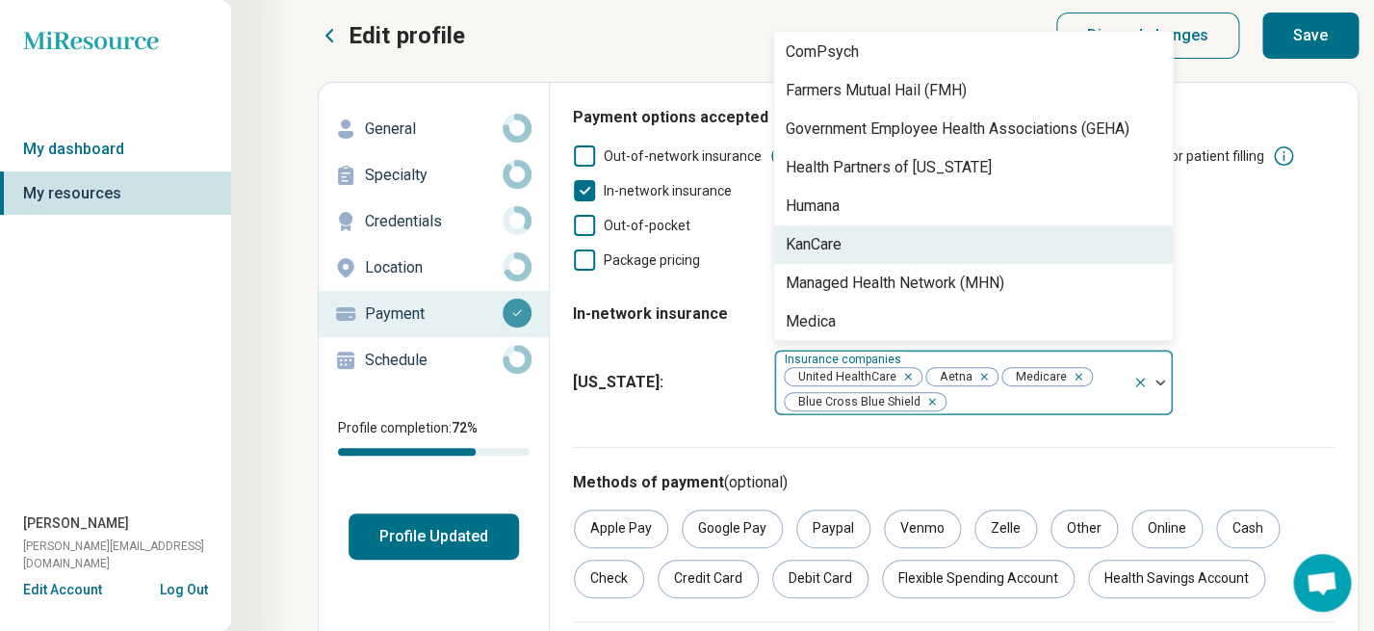
click at [907, 250] on div "KanCare" at bounding box center [973, 244] width 399 height 39
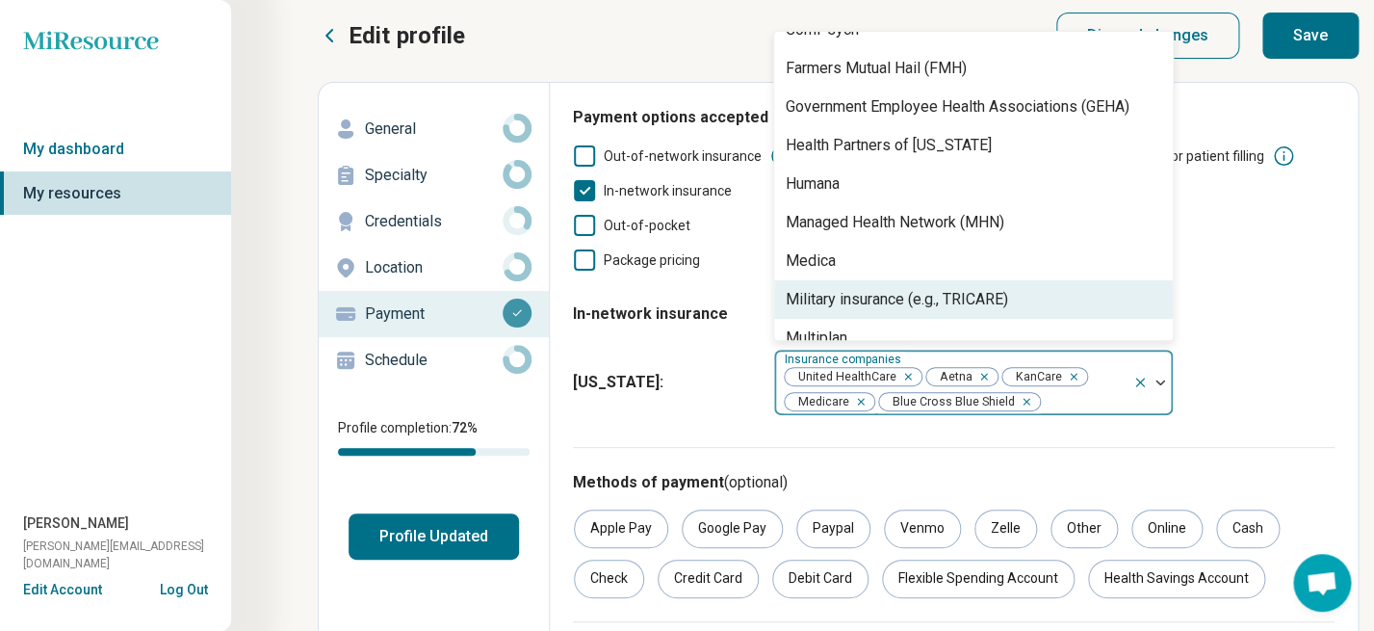
scroll to position [329, 0]
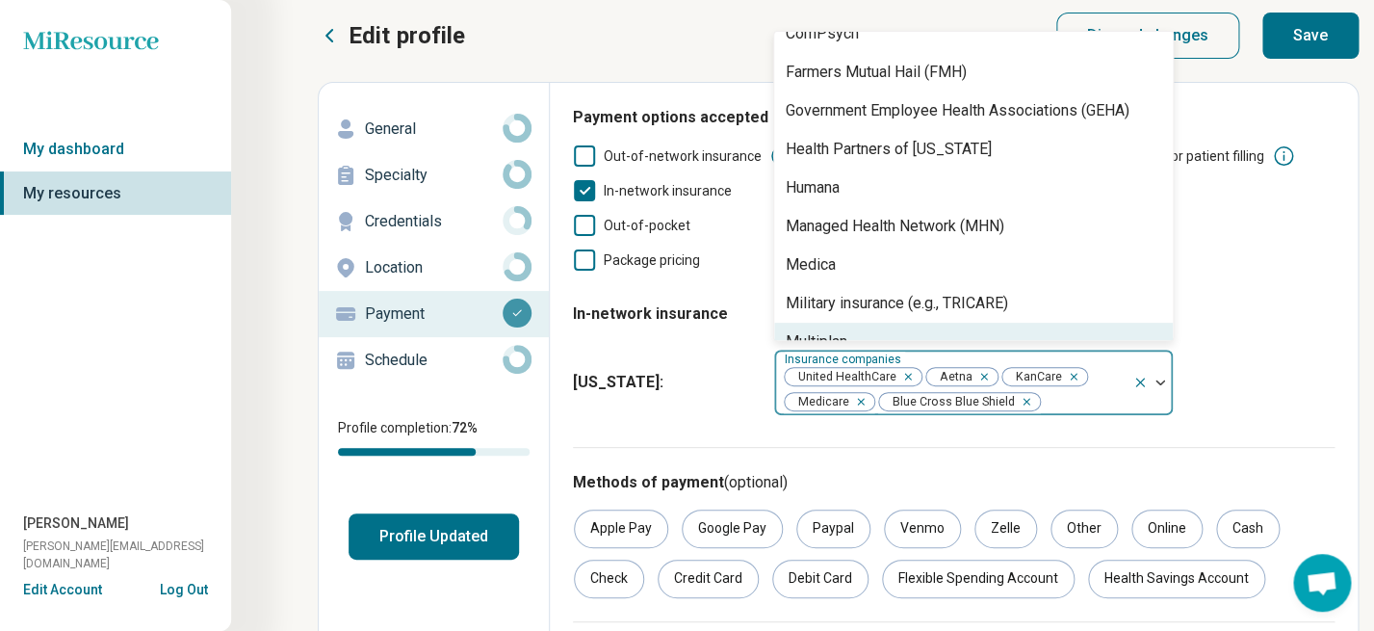
click at [678, 444] on div "Payment options accepted Out-of-network insurance Documentation provided for pa…" at bounding box center [954, 276] width 762 height 341
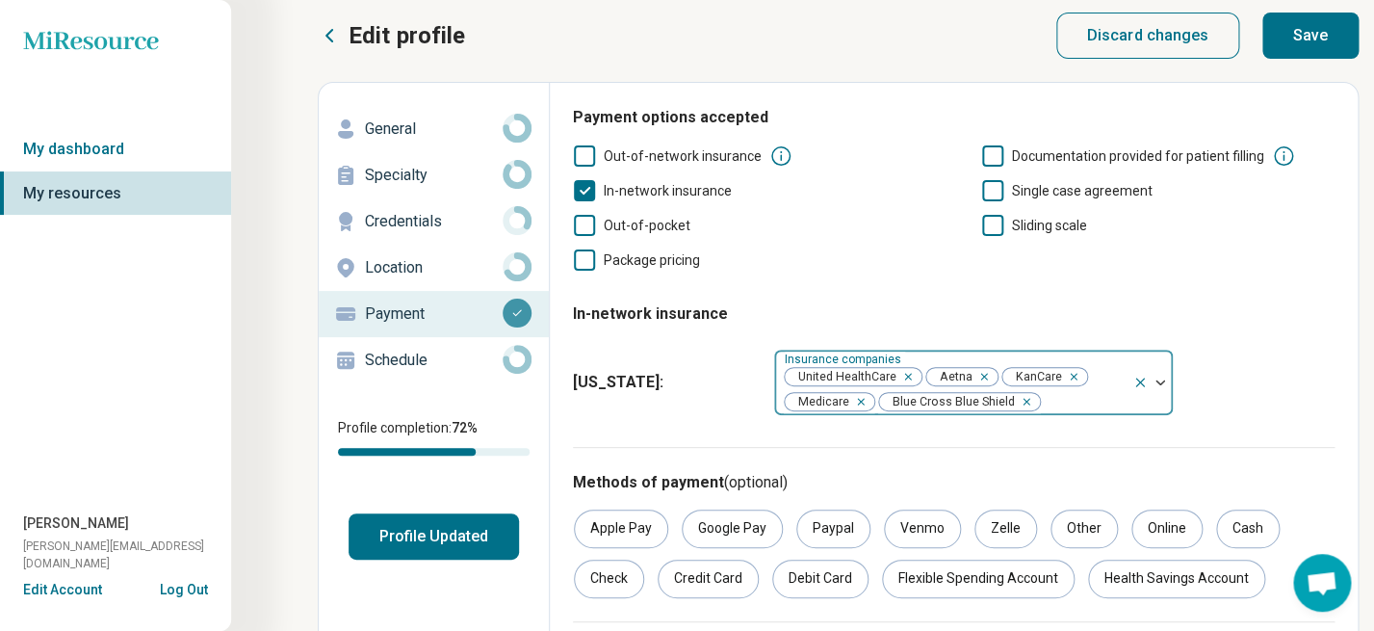
scroll to position [0, 0]
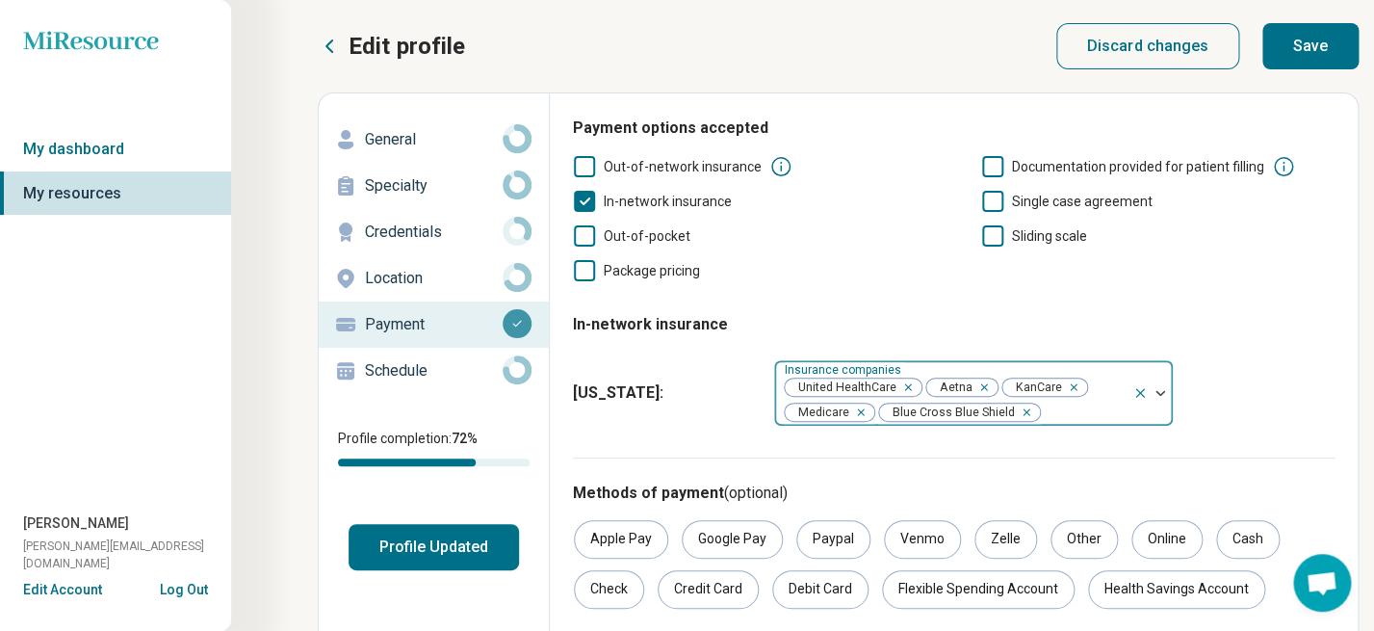
click at [670, 238] on span "Out-of-pocket" at bounding box center [647, 235] width 87 height 15
click at [1305, 51] on button "Save" at bounding box center [1310, 46] width 96 height 46
click at [416, 147] on p "General" at bounding box center [434, 139] width 138 height 23
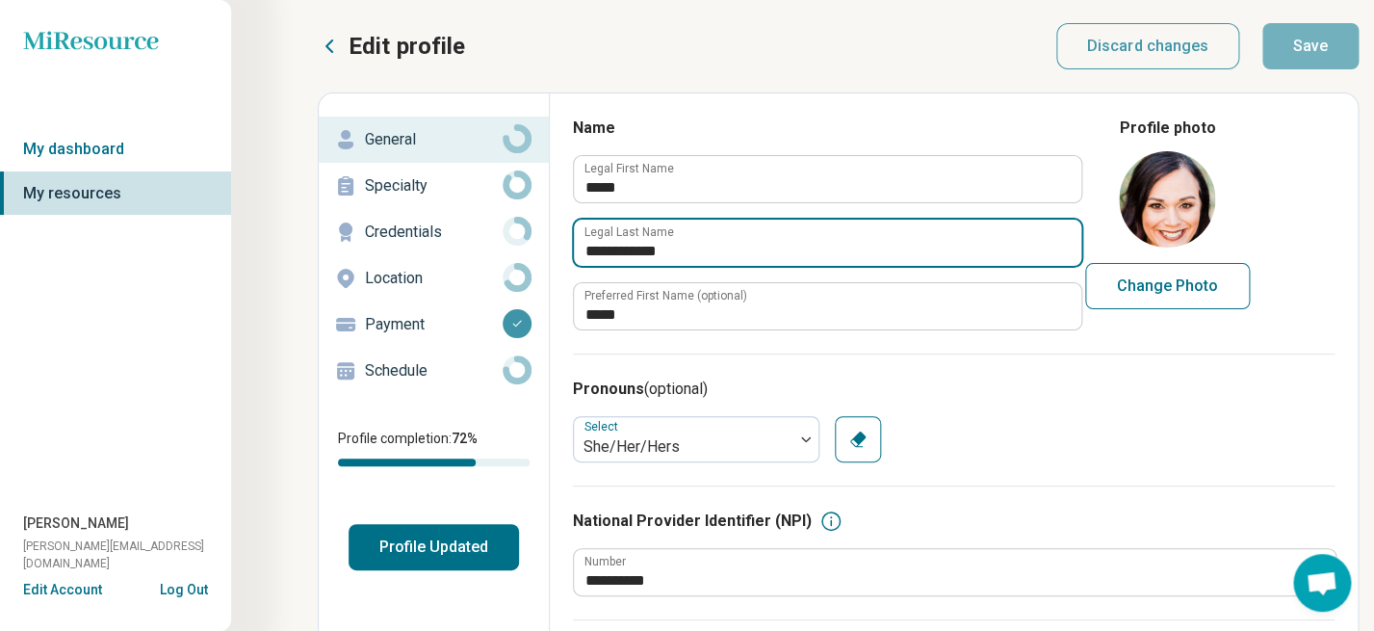
click at [706, 247] on input "**********" at bounding box center [827, 243] width 507 height 46
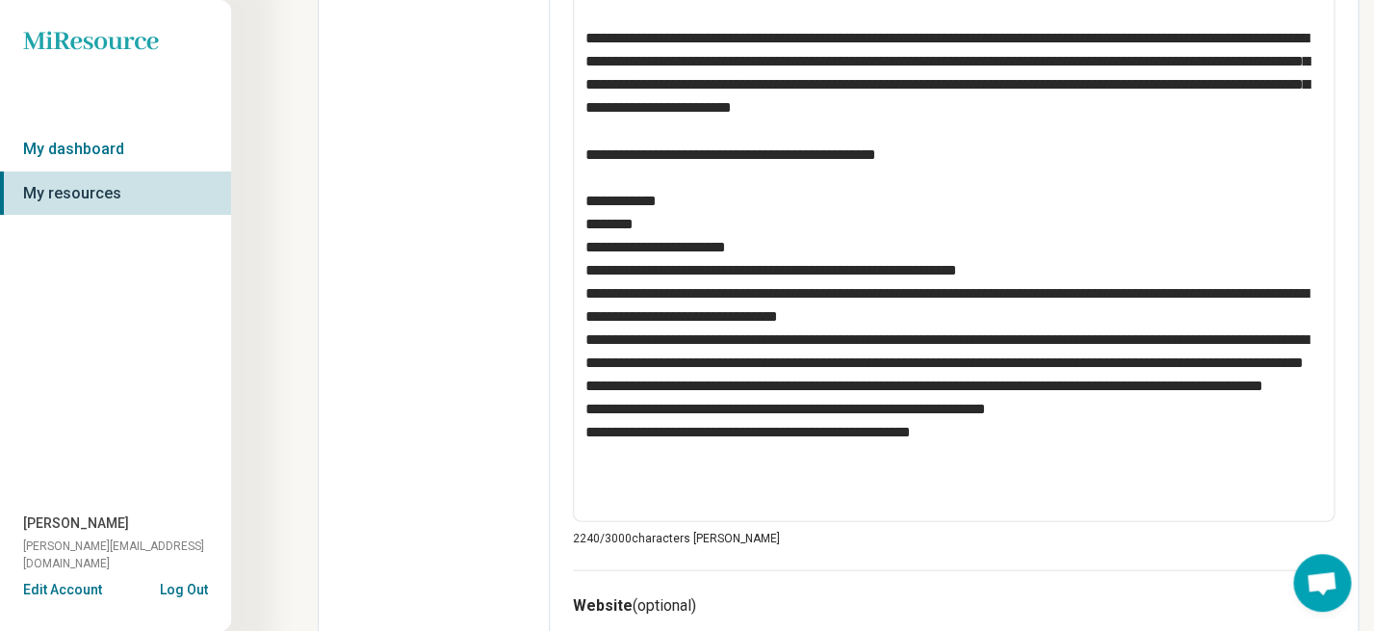
scroll to position [1242, 0]
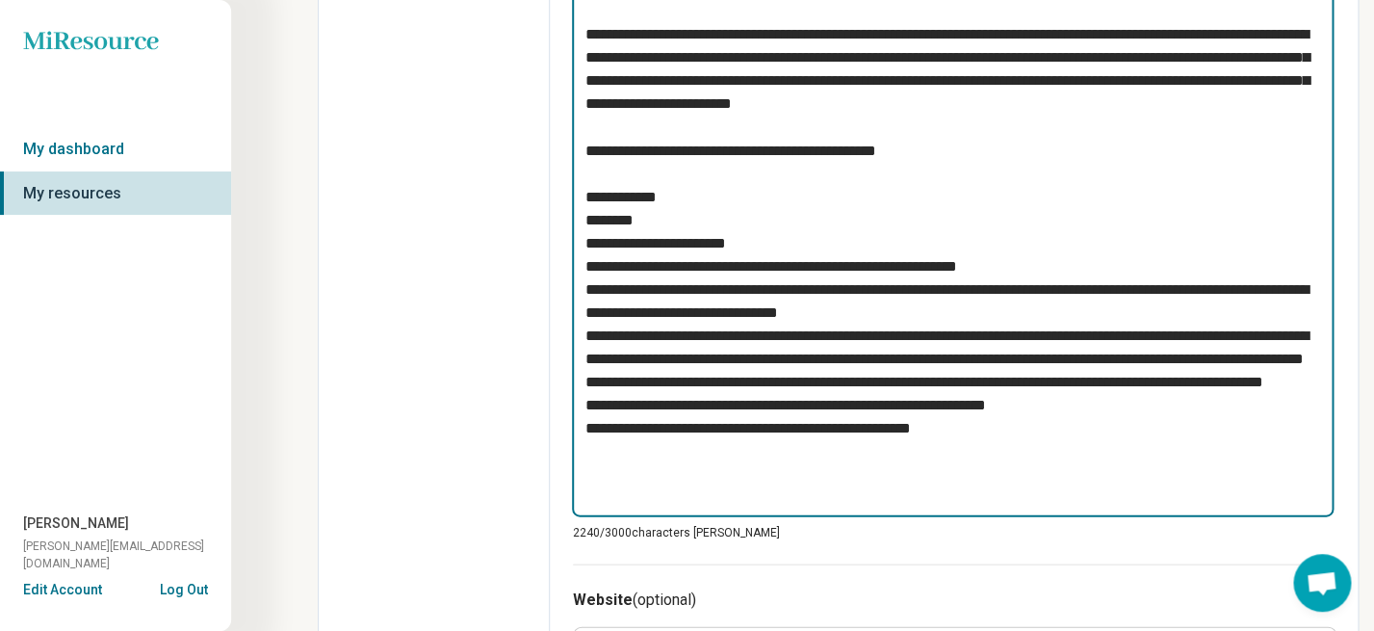
click at [1000, 505] on textarea at bounding box center [953, 114] width 762 height 803
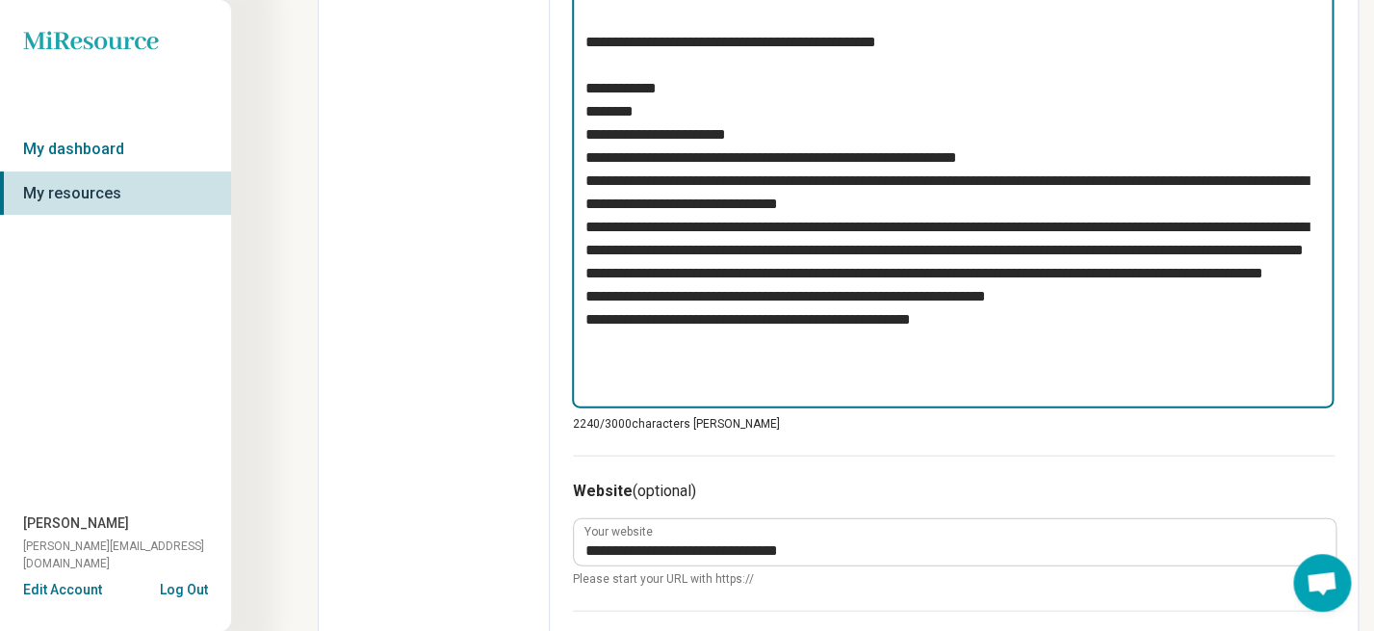
scroll to position [1349, 0]
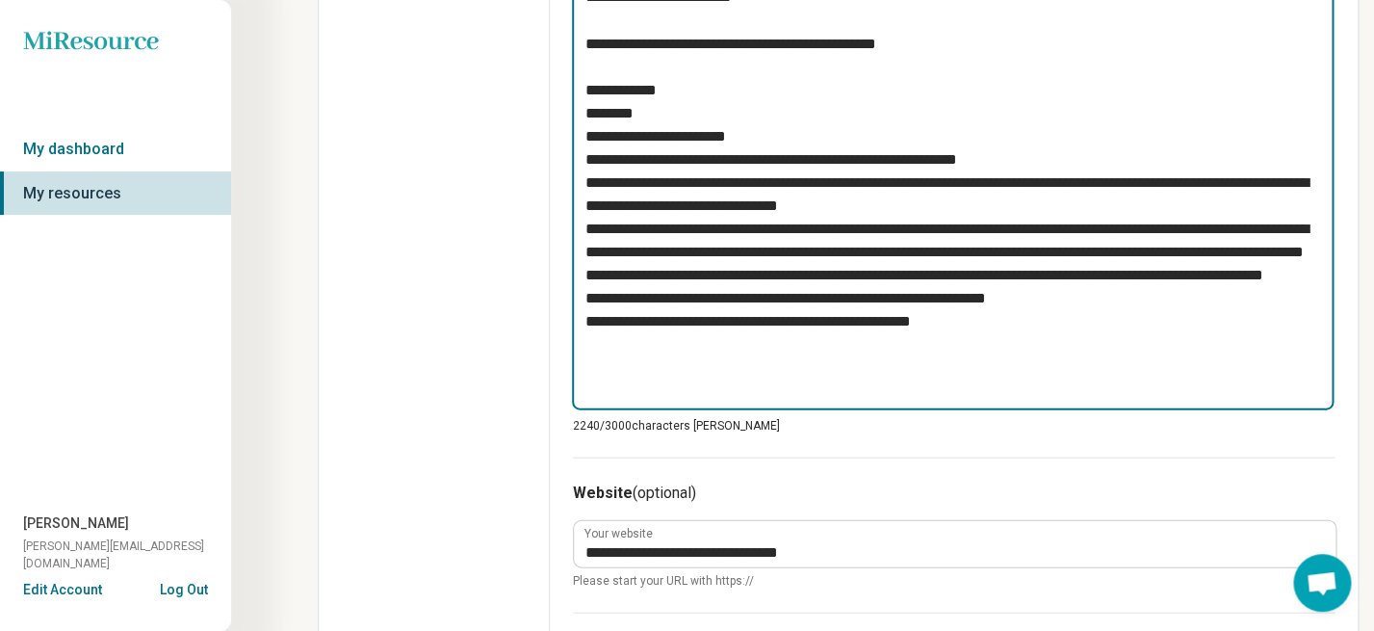
type textarea "*"
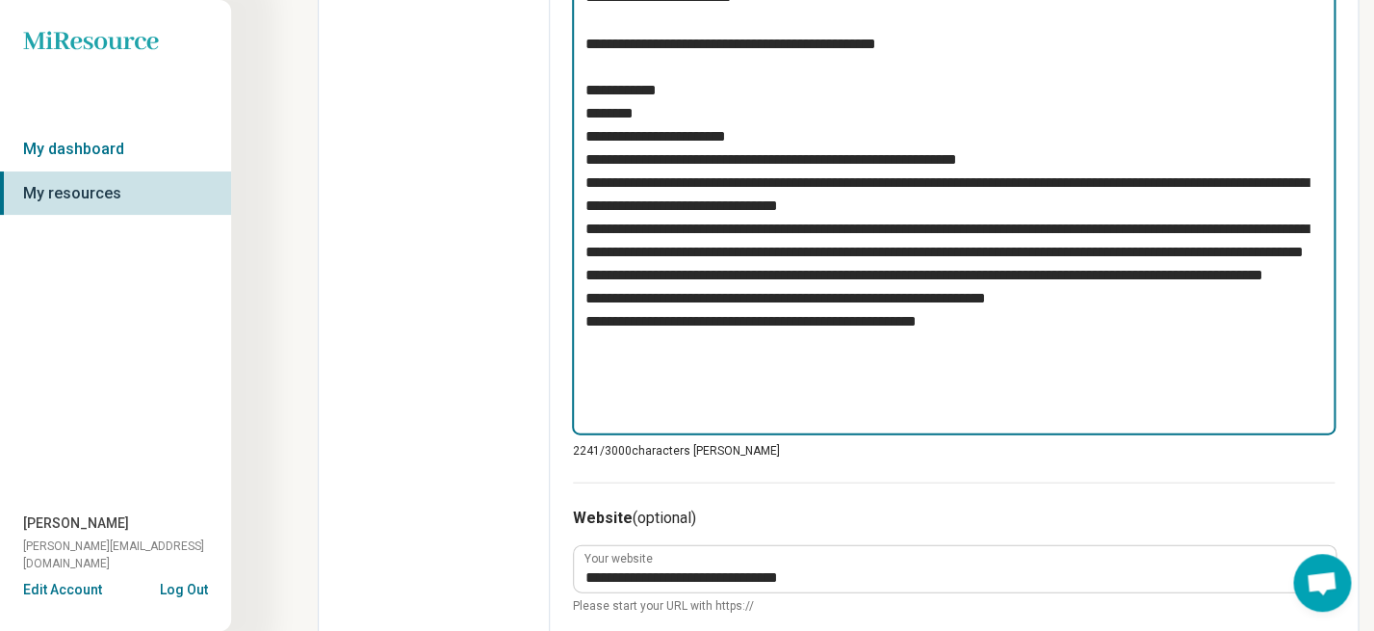
scroll to position [1339, 0]
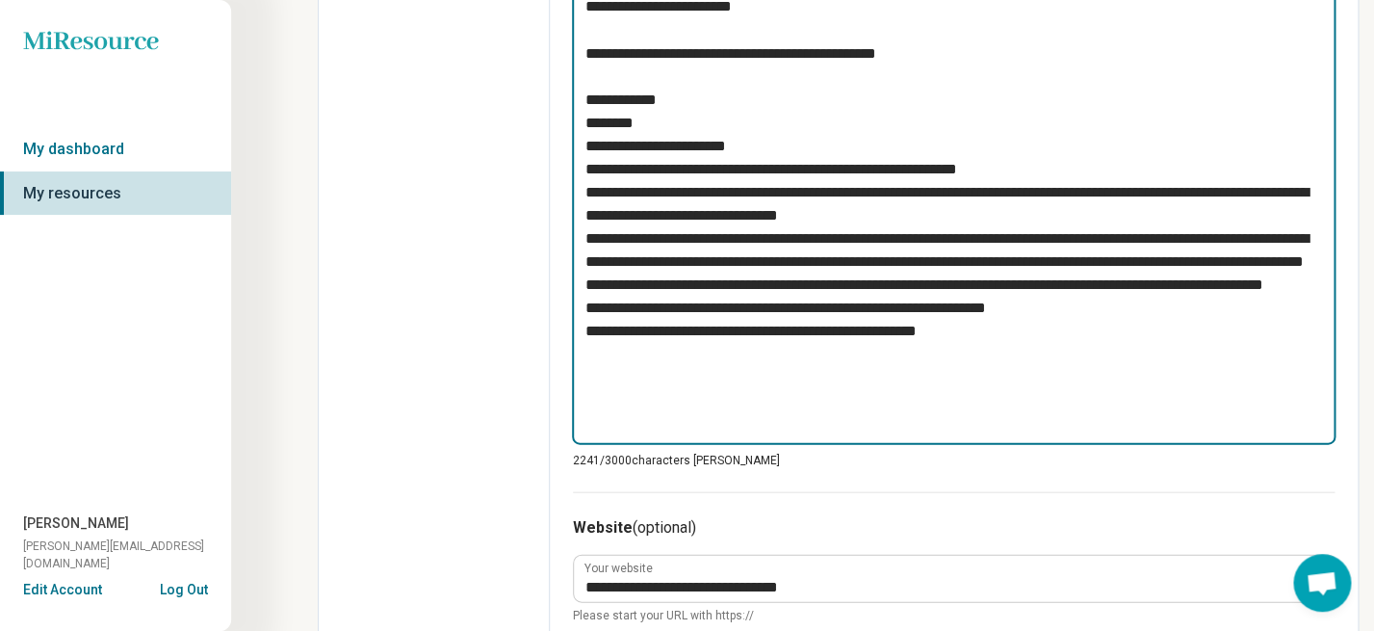
click at [820, 121] on textarea at bounding box center [954, 30] width 764 height 828
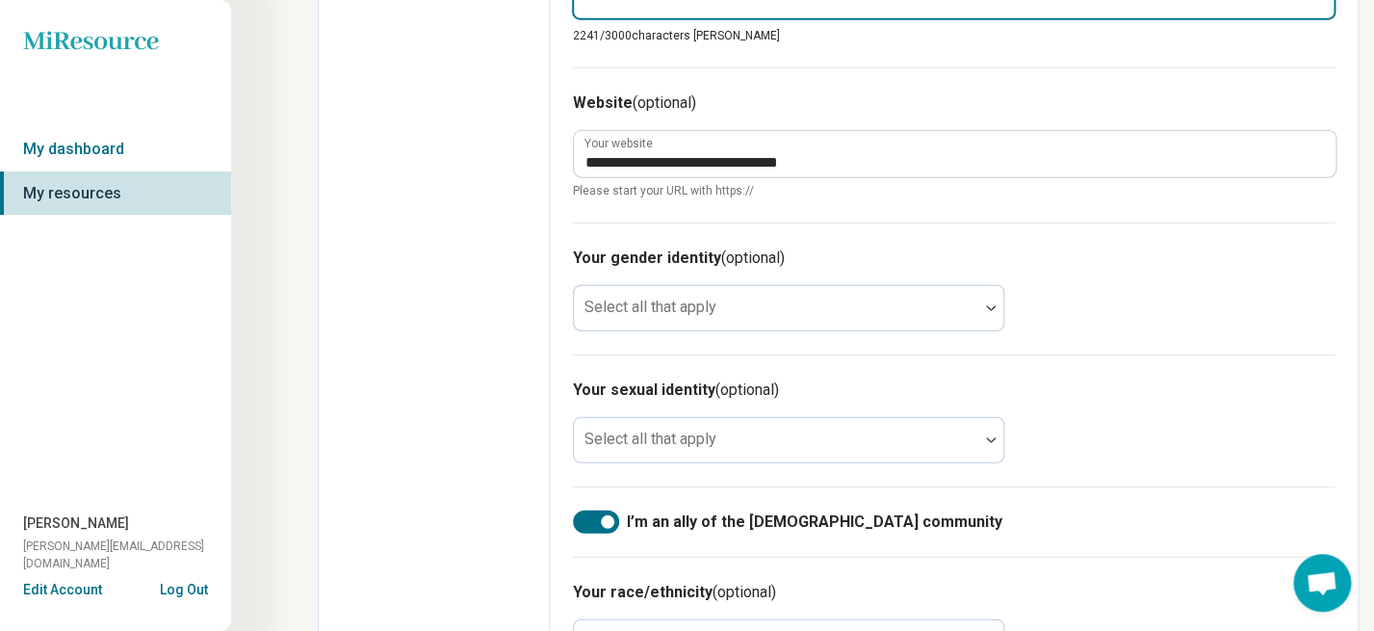
scroll to position [1783, 0]
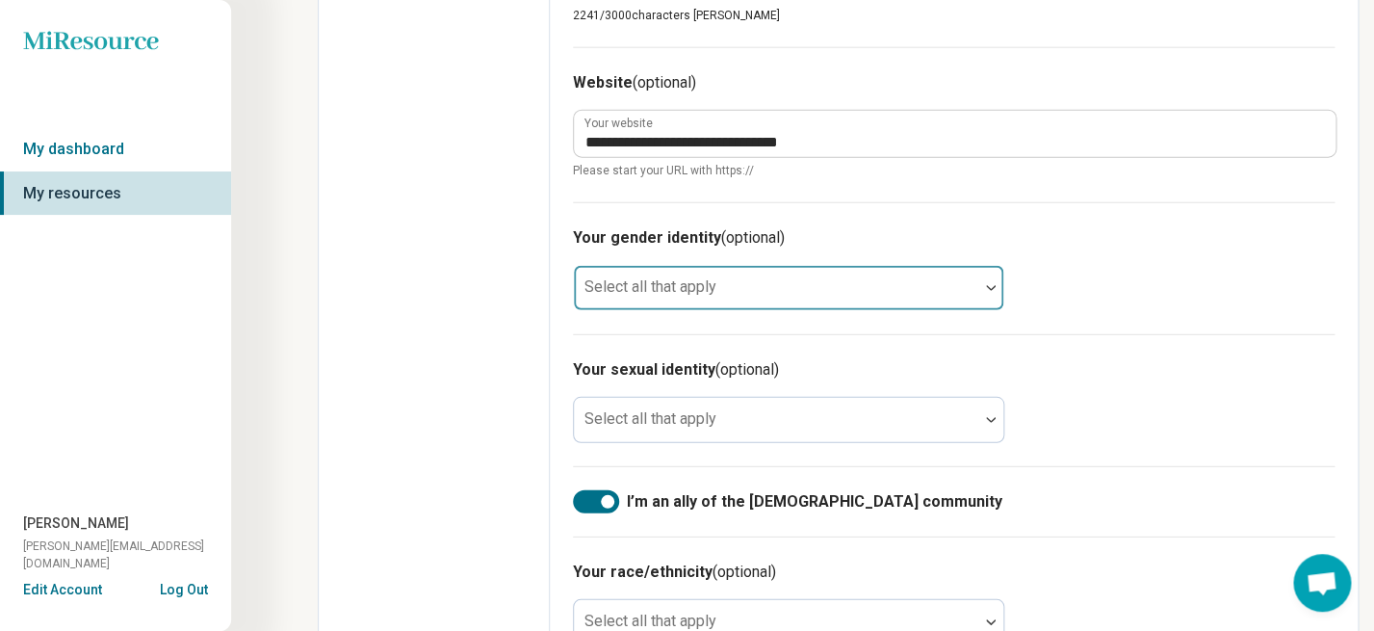
type textarea "**********"
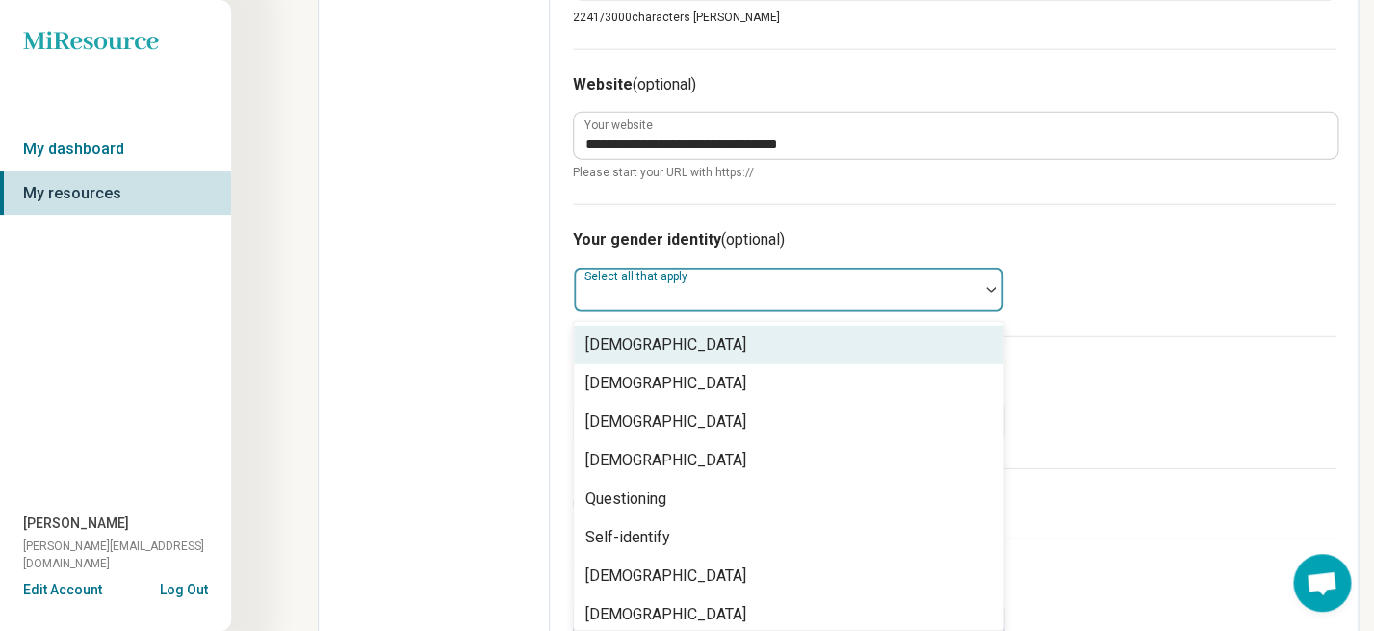
click at [831, 284] on div at bounding box center [776, 297] width 389 height 27
click at [831, 189] on div "**********" at bounding box center [955, 126] width 764 height 155
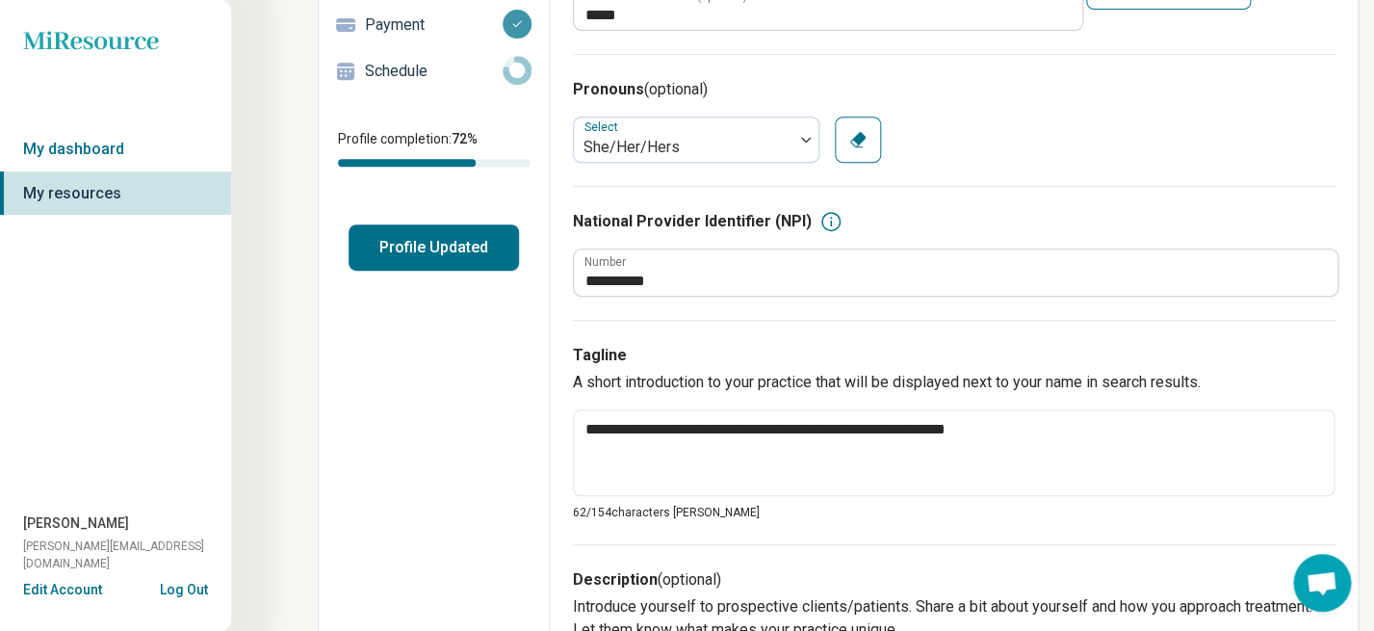
scroll to position [0, 0]
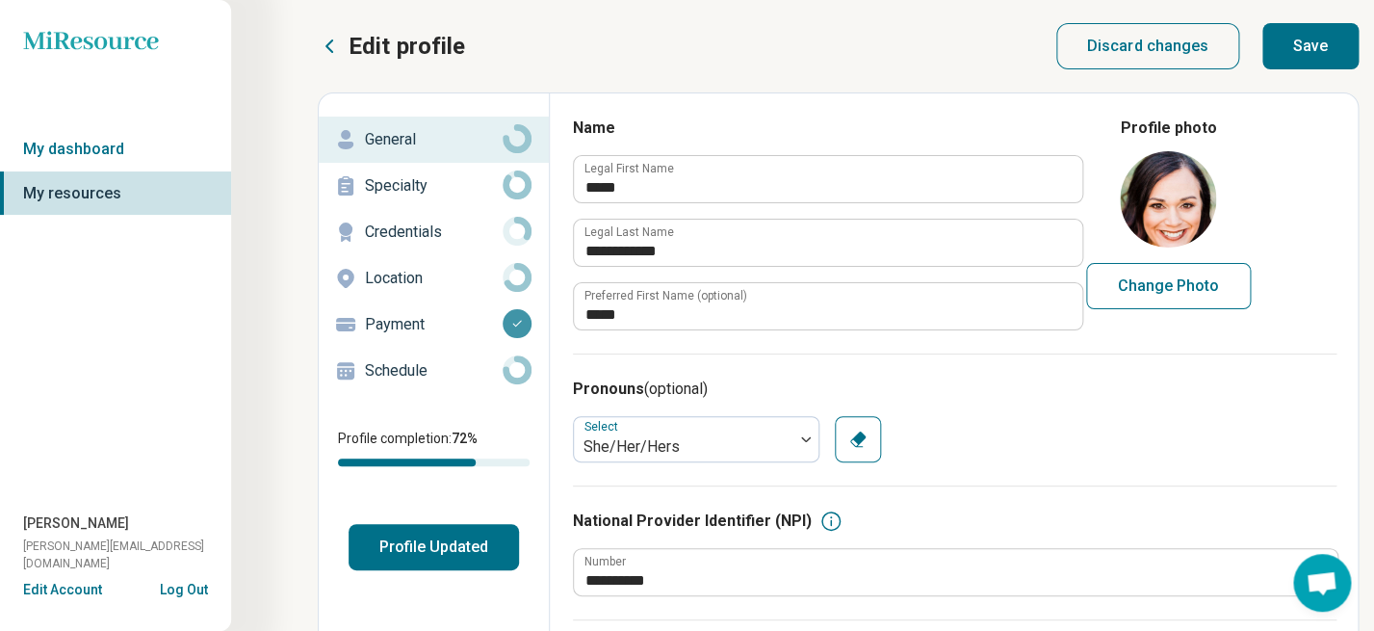
click at [1312, 42] on button "Save" at bounding box center [1310, 46] width 96 height 46
type textarea "*"
click at [448, 559] on button "Profile Updated" at bounding box center [434, 547] width 170 height 46
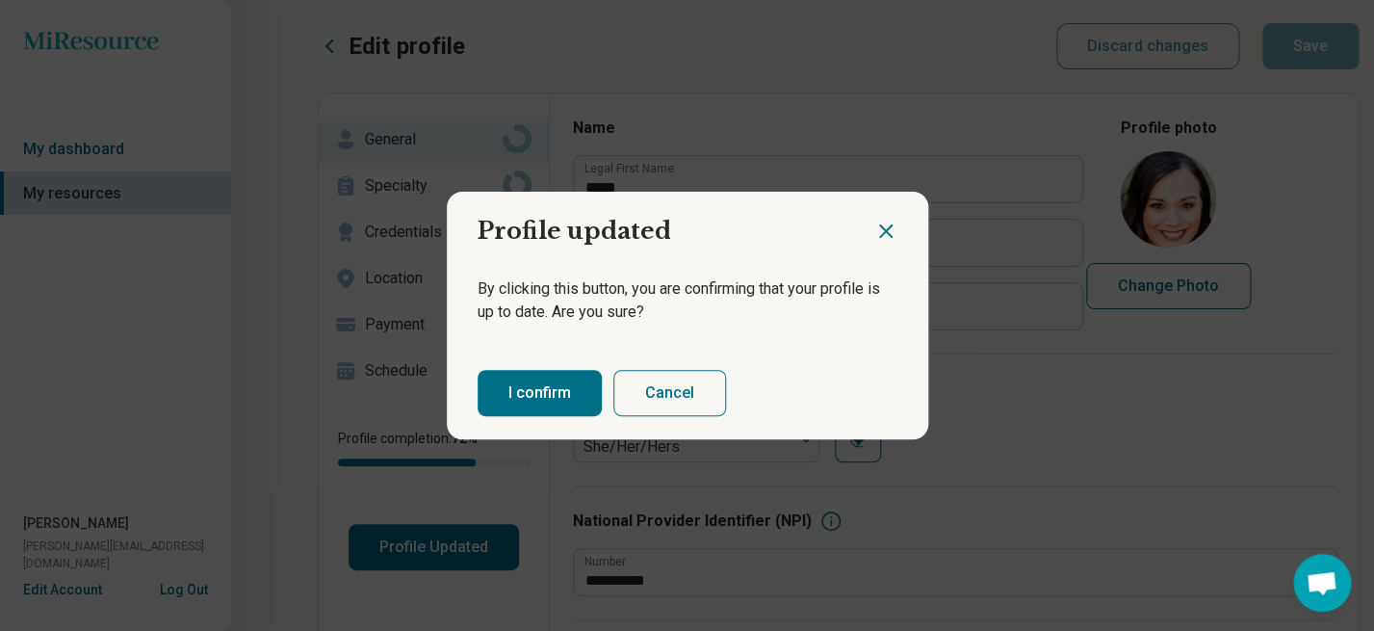
click at [553, 396] on button "I confirm" at bounding box center [540, 393] width 124 height 46
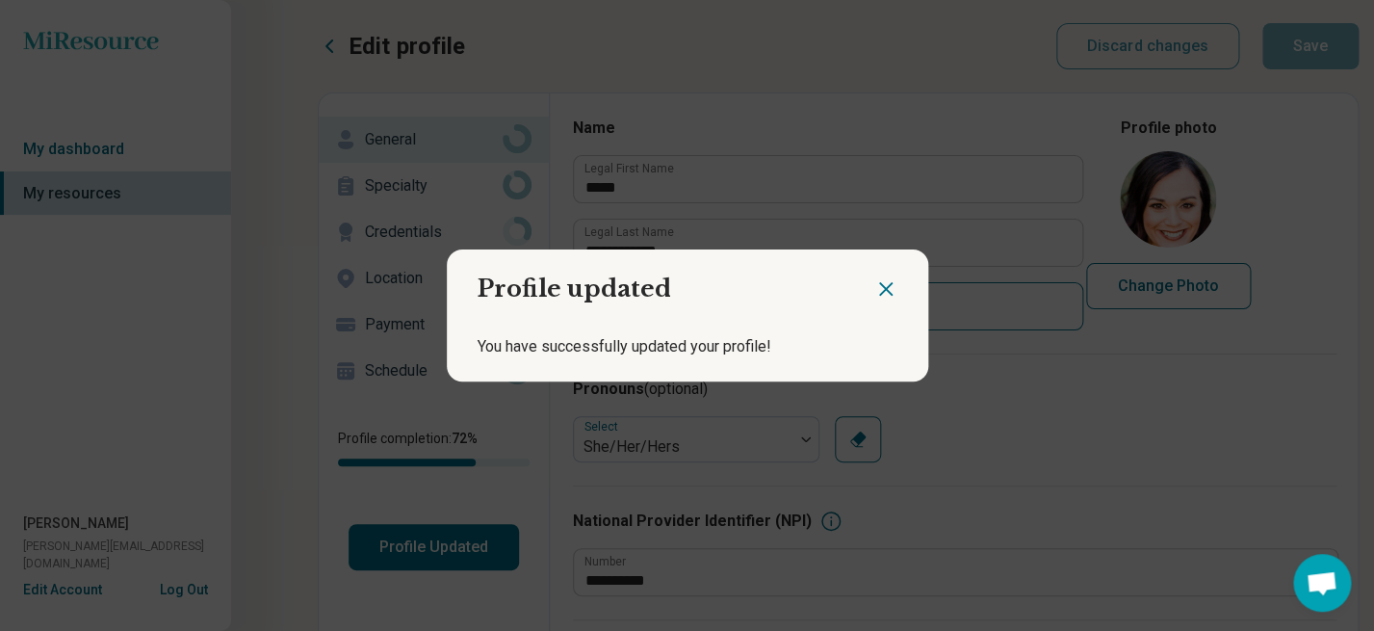
click at [889, 284] on icon "Close dialog" at bounding box center [885, 288] width 23 height 23
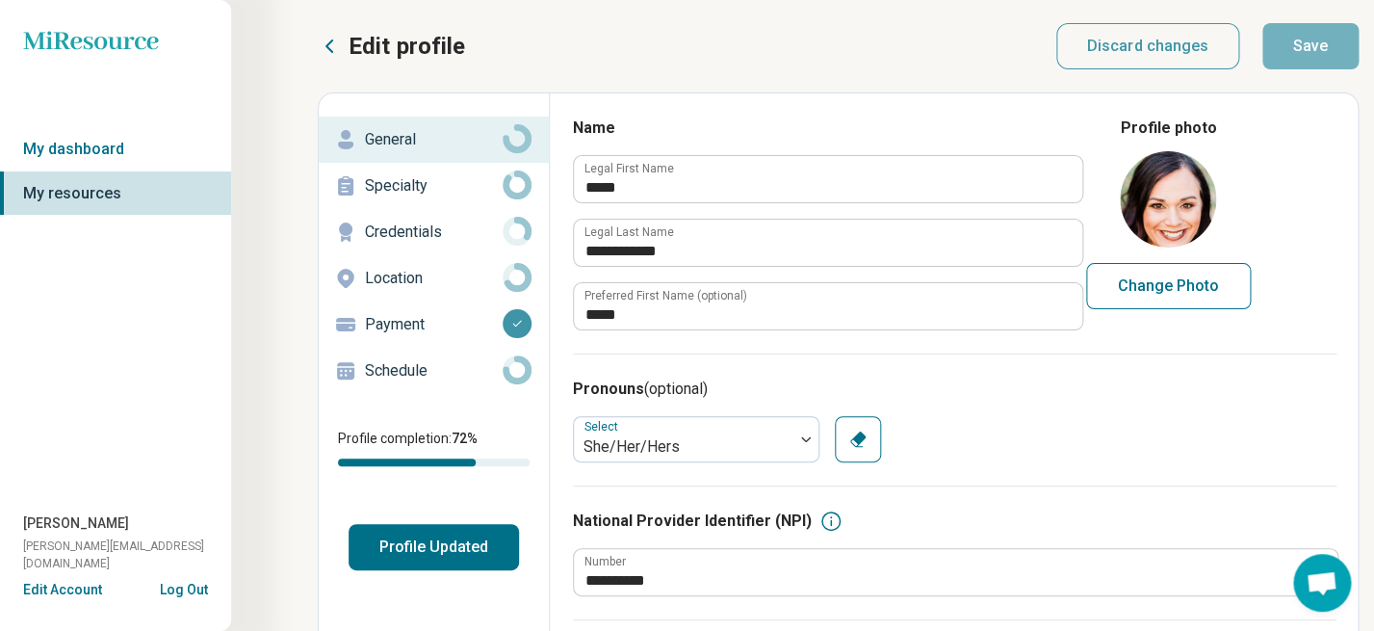
click at [498, 466] on div "Profile completion" at bounding box center [434, 462] width 192 height 8
click at [516, 374] on icon at bounding box center [517, 369] width 29 height 29
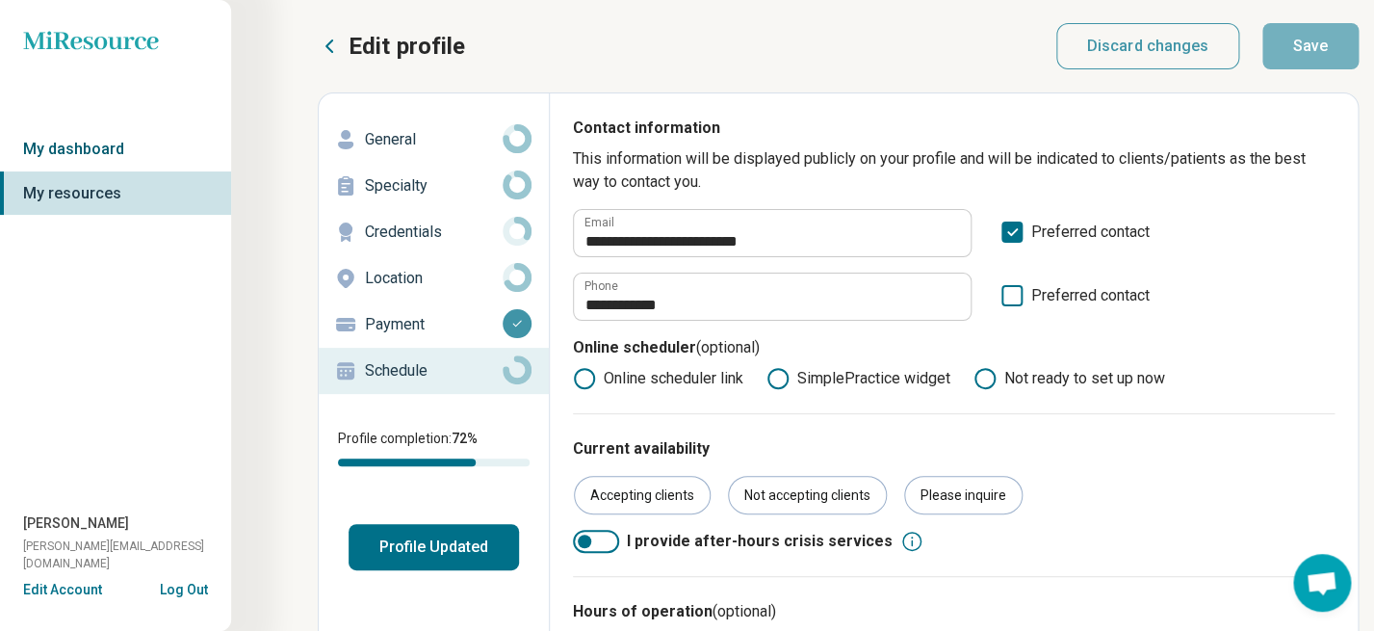
click at [121, 157] on link "My dashboard" at bounding box center [115, 149] width 231 height 44
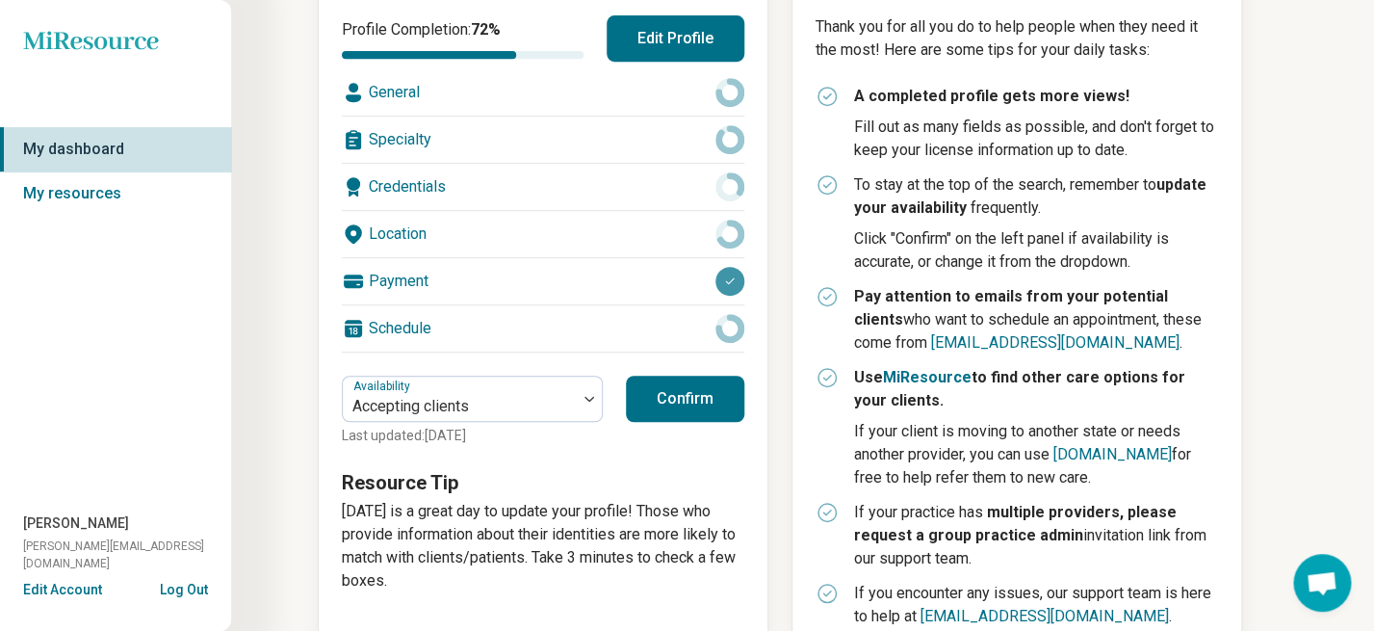
scroll to position [298, 0]
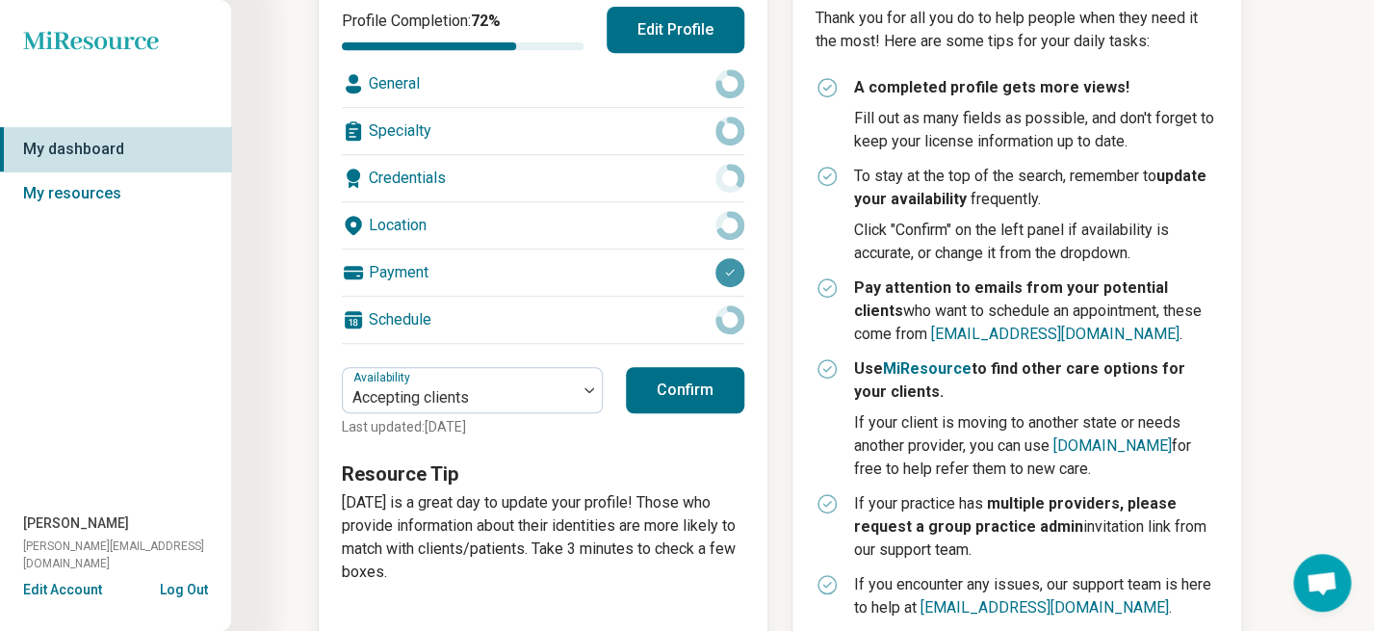
click at [84, 593] on button "Edit Account" at bounding box center [62, 590] width 79 height 20
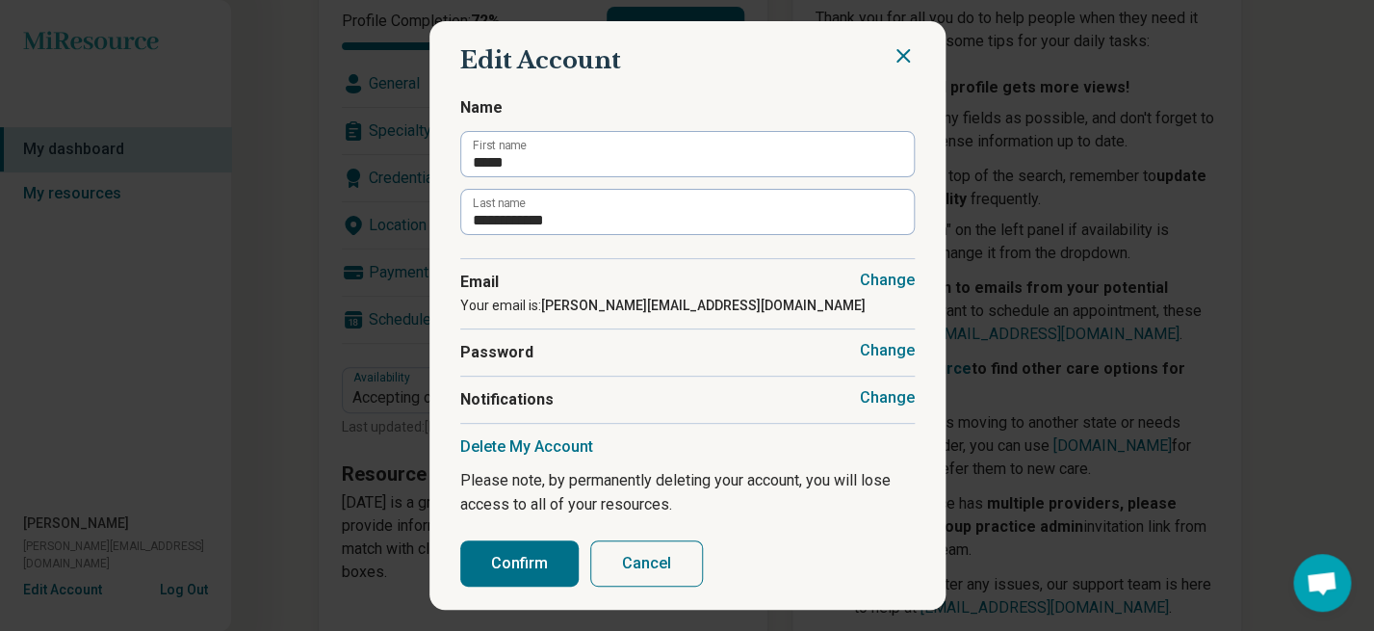
drag, startPoint x: 631, startPoint y: 562, endPoint x: 633, endPoint y: 179, distance: 383.3
click at [633, 181] on form "**********" at bounding box center [687, 336] width 455 height 502
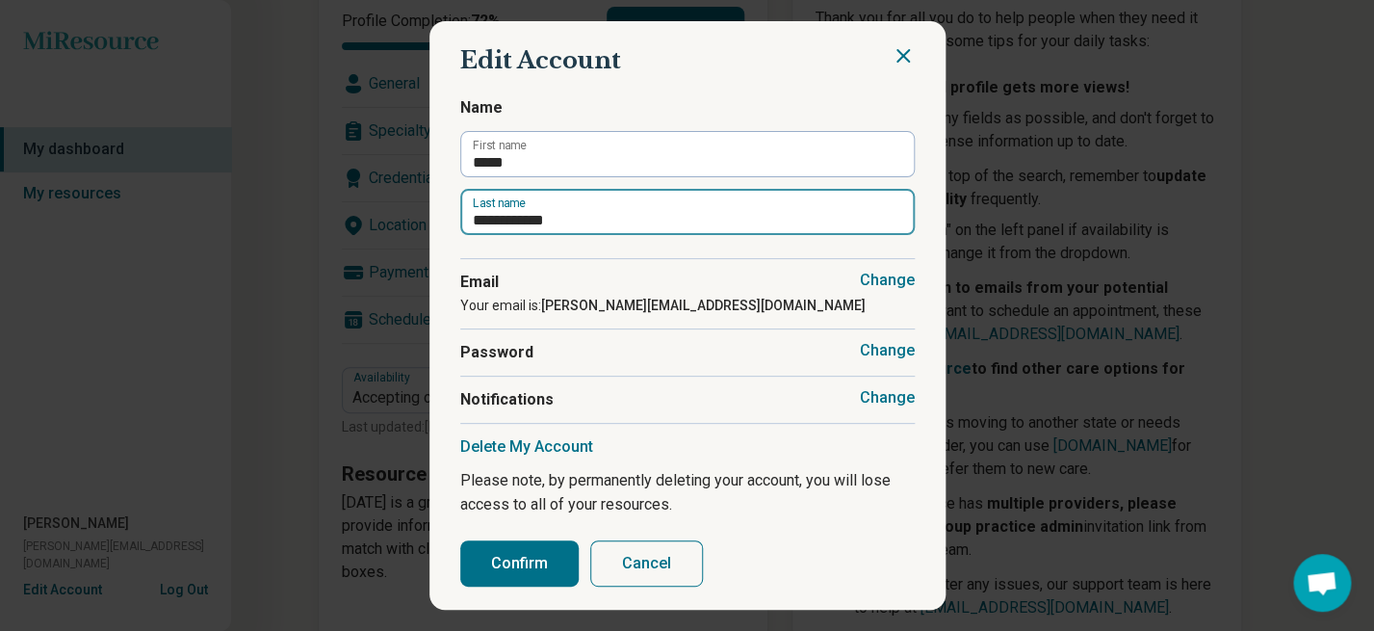
click at [631, 229] on input "**********" at bounding box center [687, 212] width 455 height 46
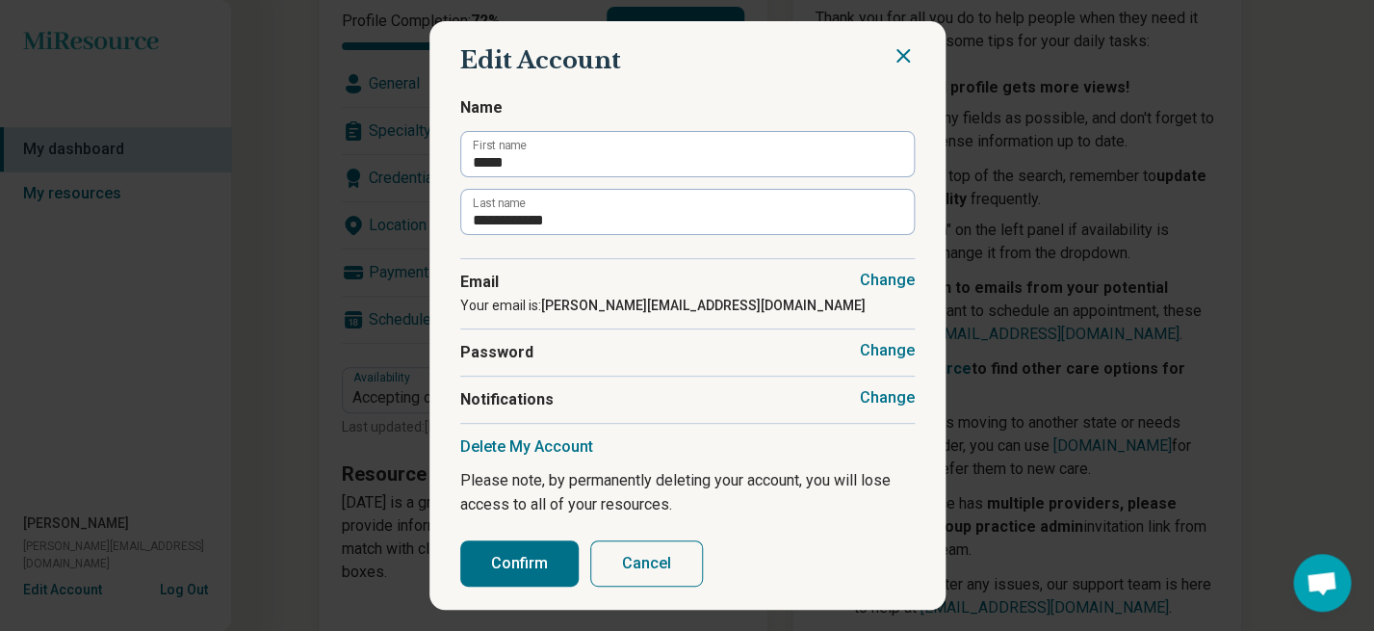
click at [640, 576] on button "Cancel" at bounding box center [646, 563] width 113 height 46
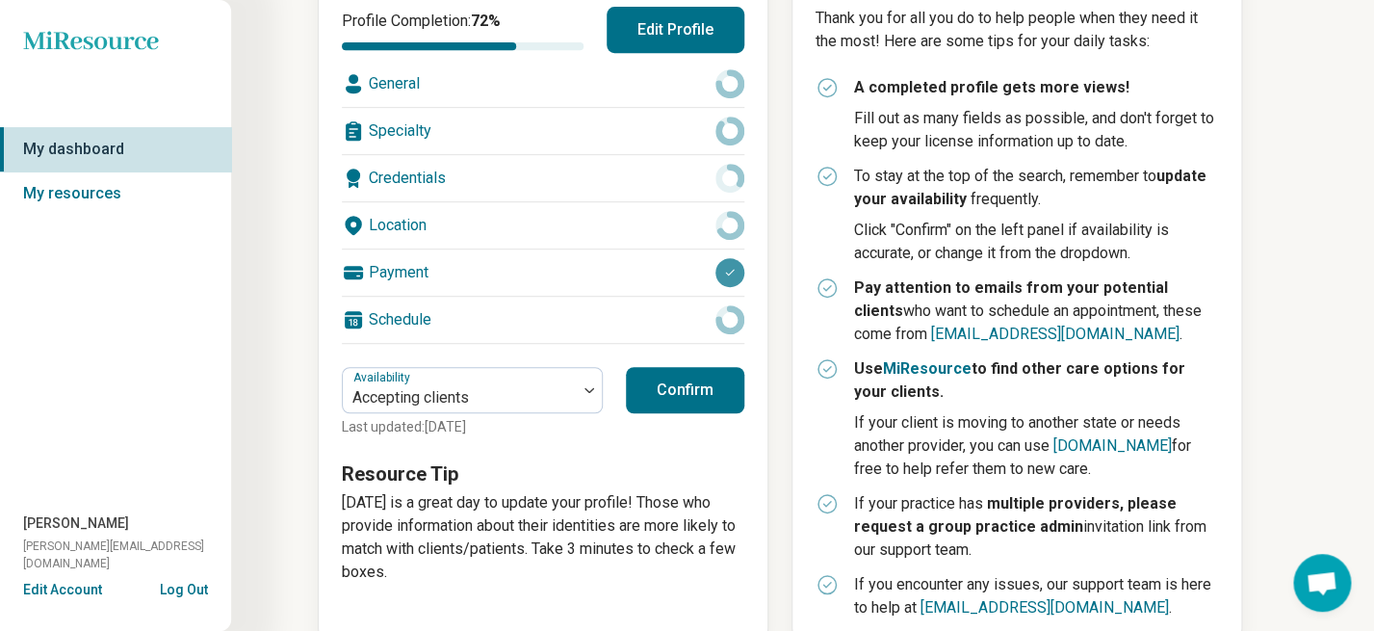
scroll to position [337, 0]
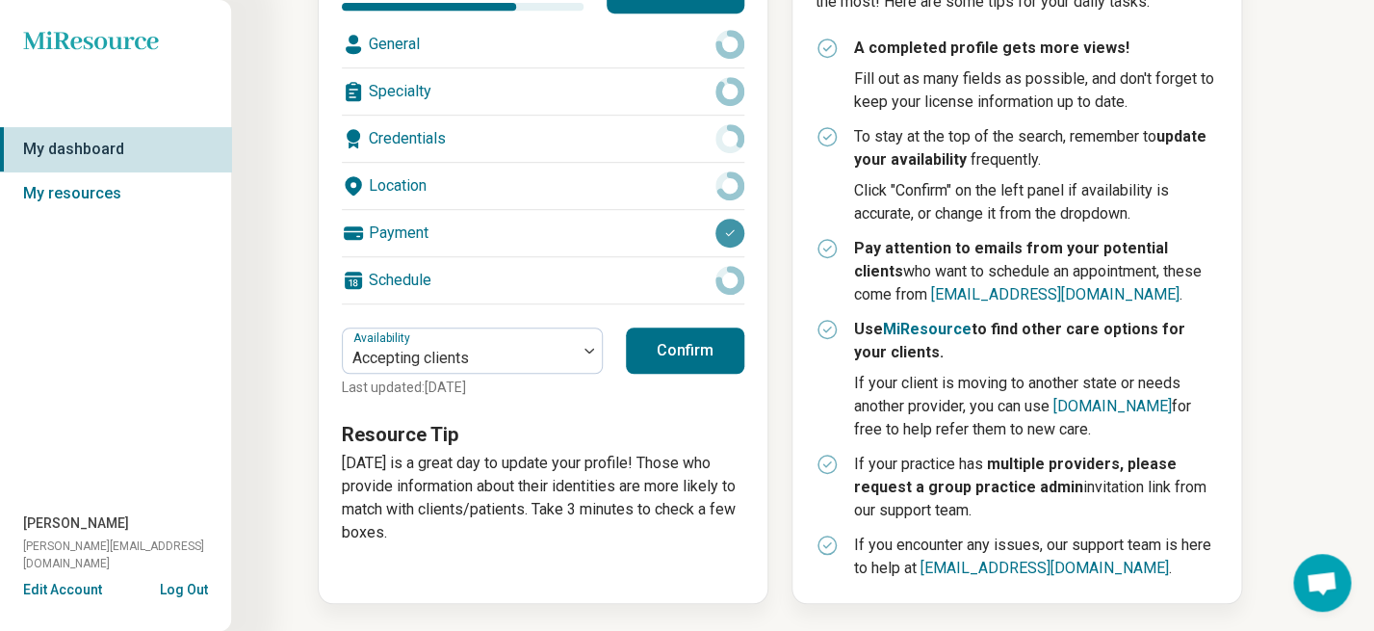
click at [76, 588] on button "Edit Account" at bounding box center [62, 590] width 79 height 20
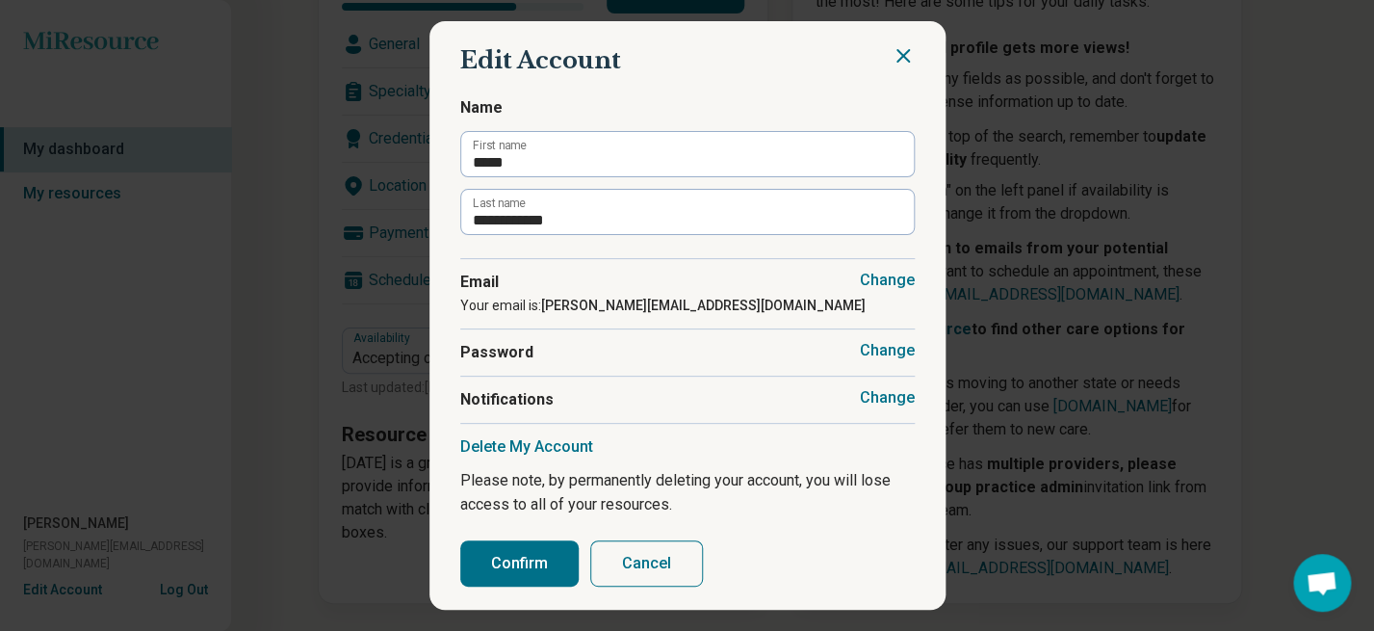
click at [878, 400] on button "Change" at bounding box center [887, 397] width 55 height 19
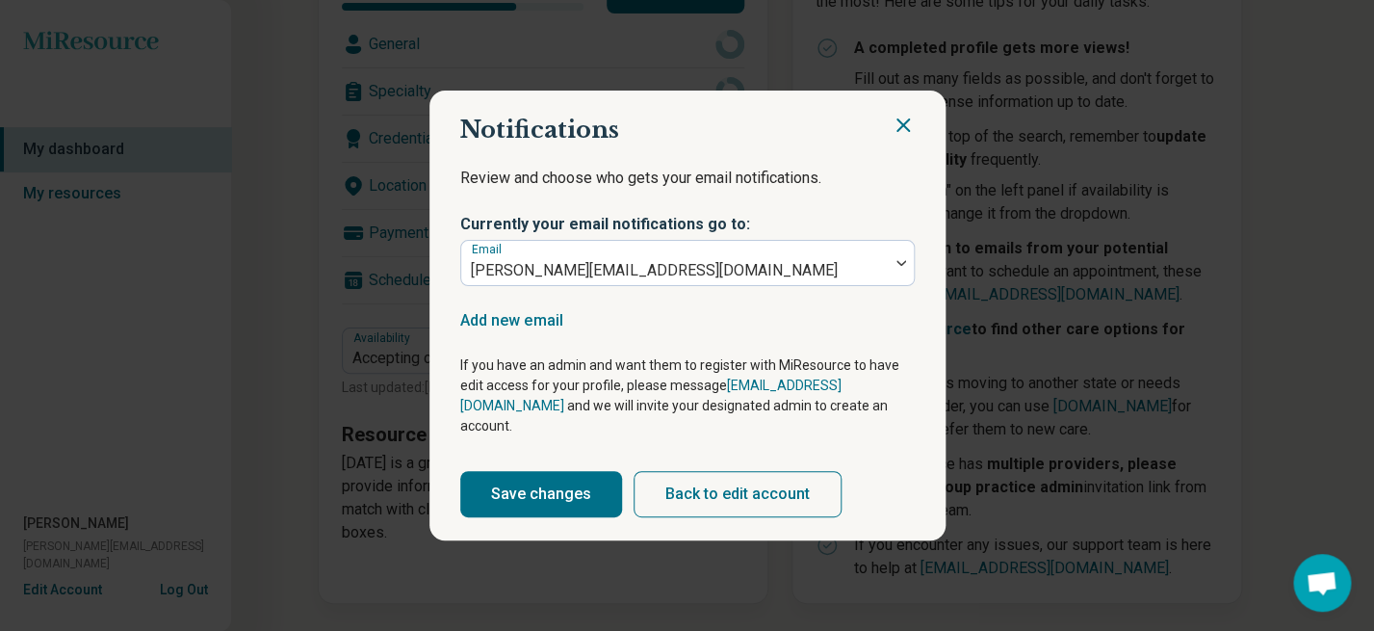
click at [684, 486] on button "Back to edit account" at bounding box center [738, 494] width 208 height 46
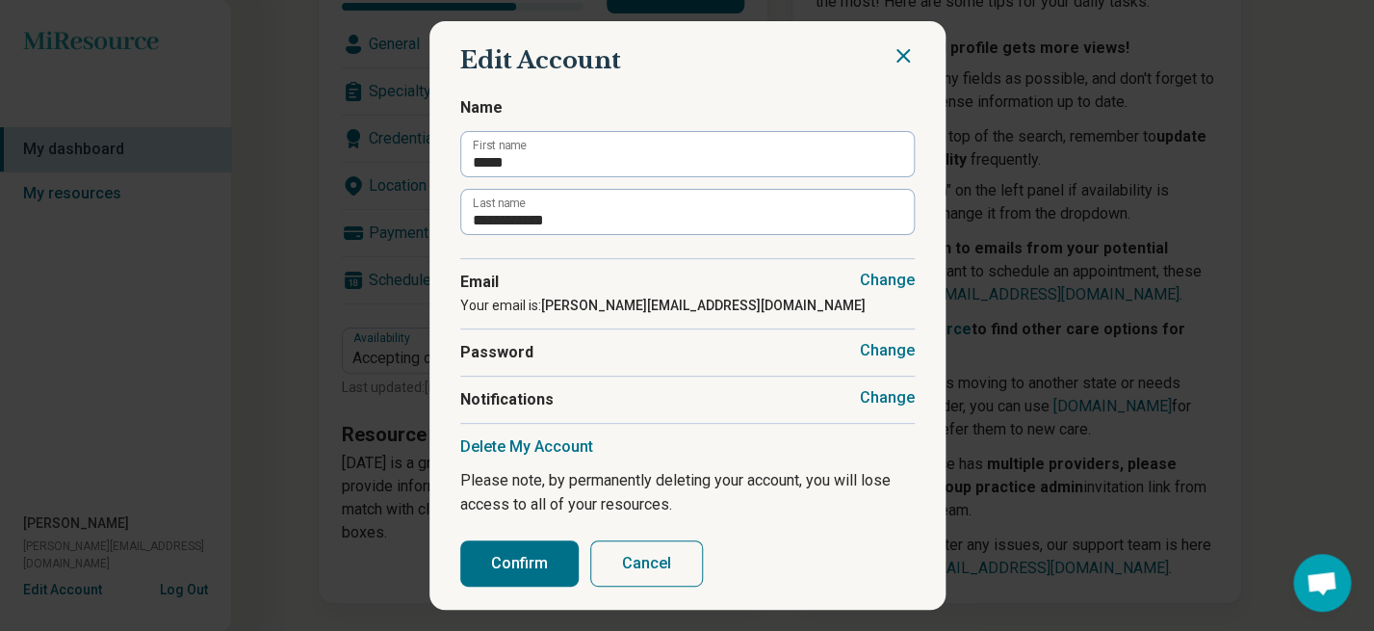
click at [616, 559] on button "Cancel" at bounding box center [646, 563] width 113 height 46
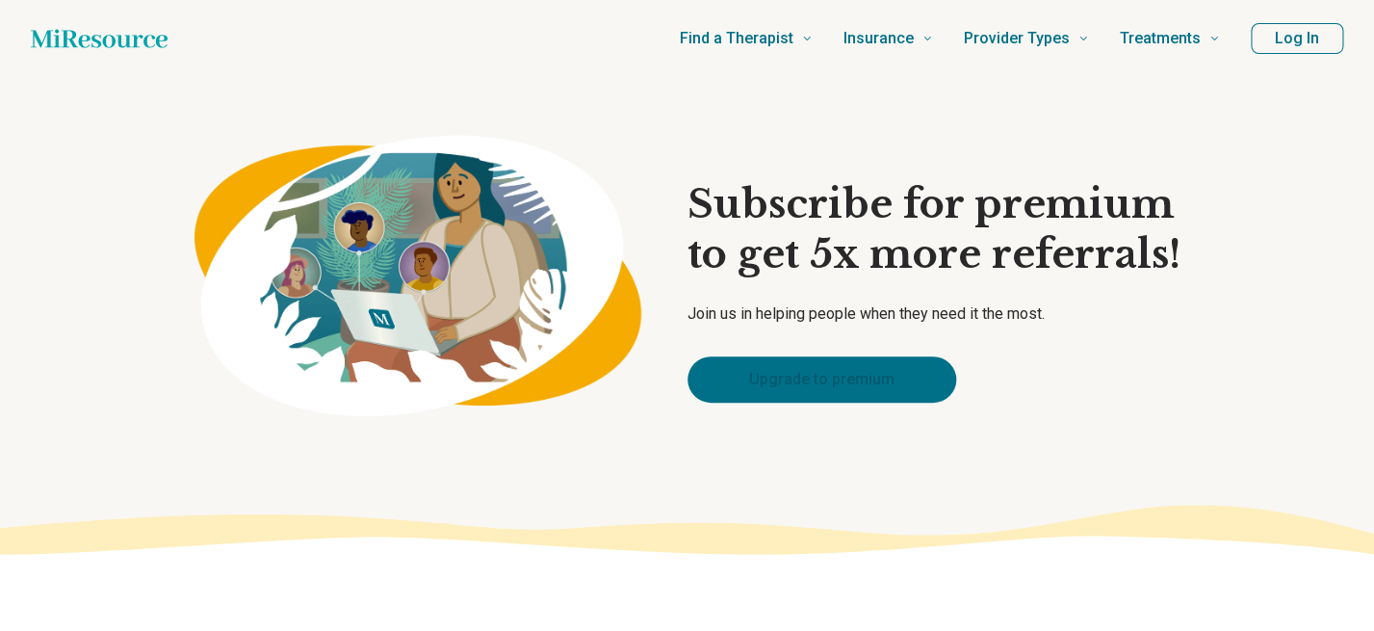
click at [869, 398] on link "Upgrade to premium" at bounding box center [822, 379] width 269 height 46
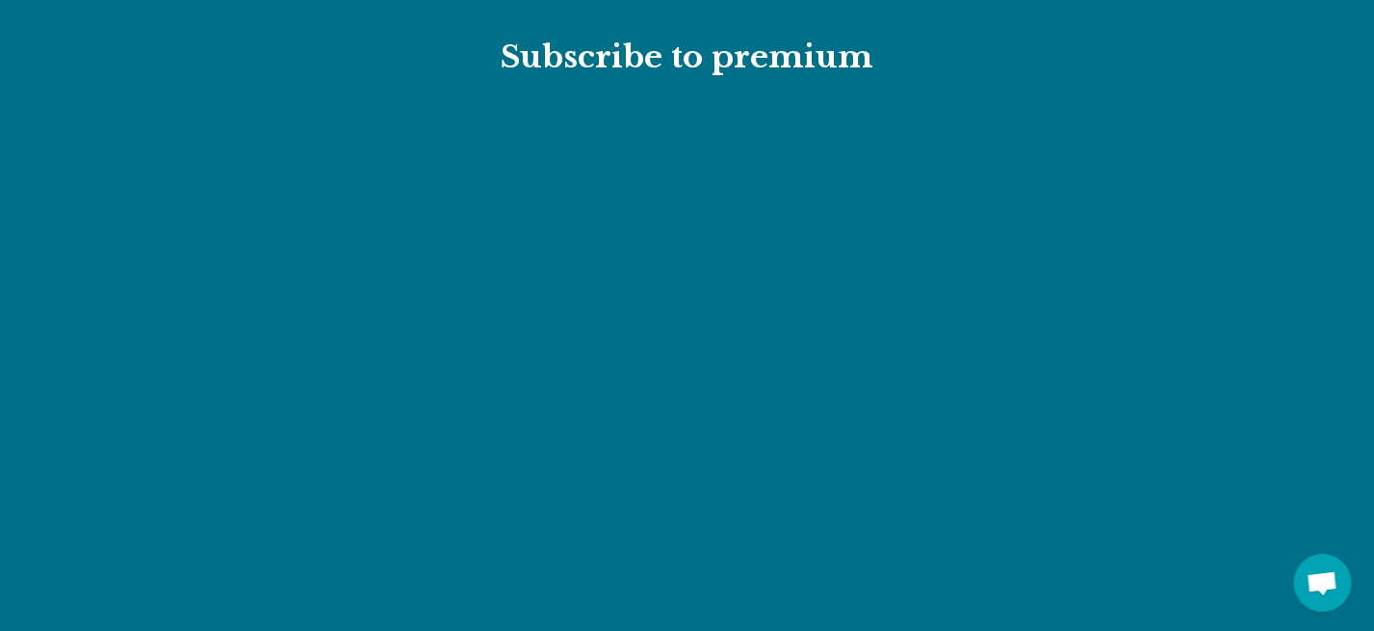
scroll to position [2160, 0]
